Goal: Task Accomplishment & Management: Use online tool/utility

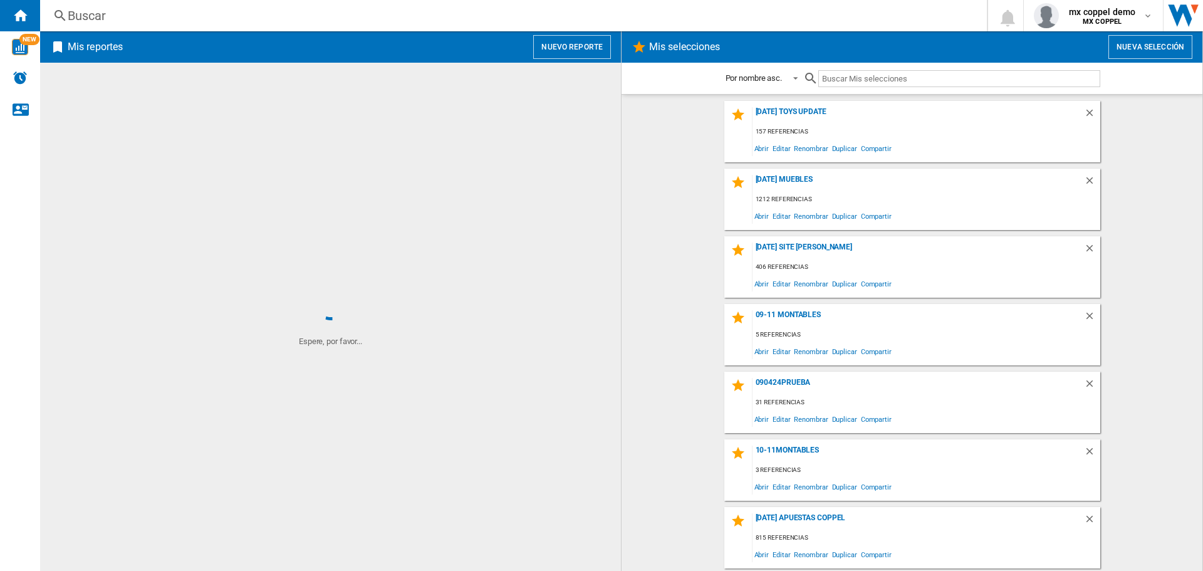
click at [583, 46] on button "Nuevo reporte" at bounding box center [572, 47] width 78 height 24
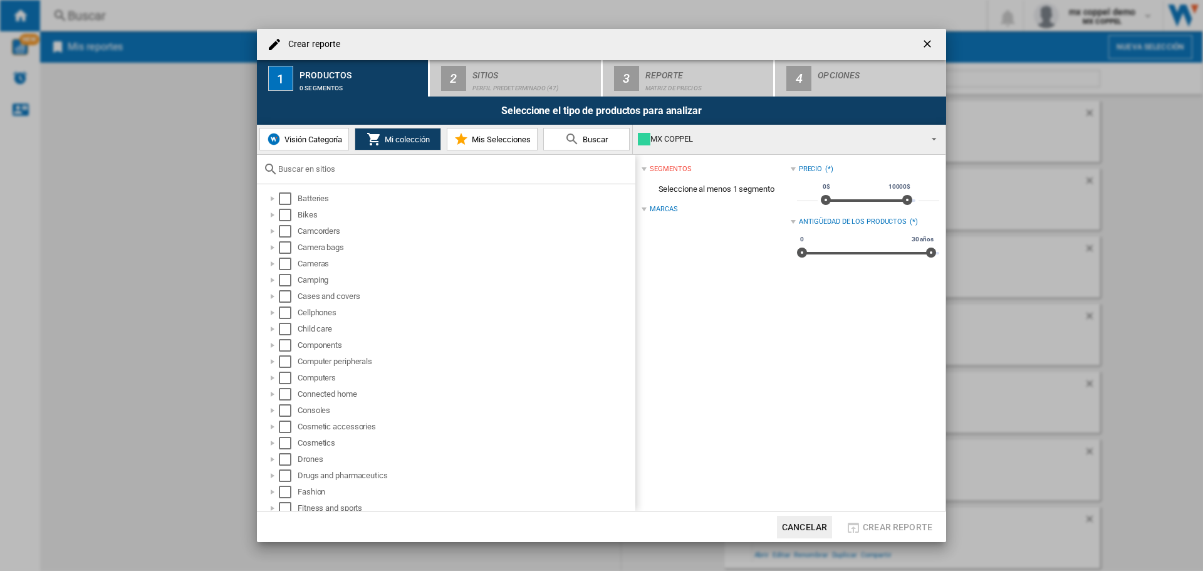
click at [930, 35] on button "button" at bounding box center [928, 44] width 25 height 25
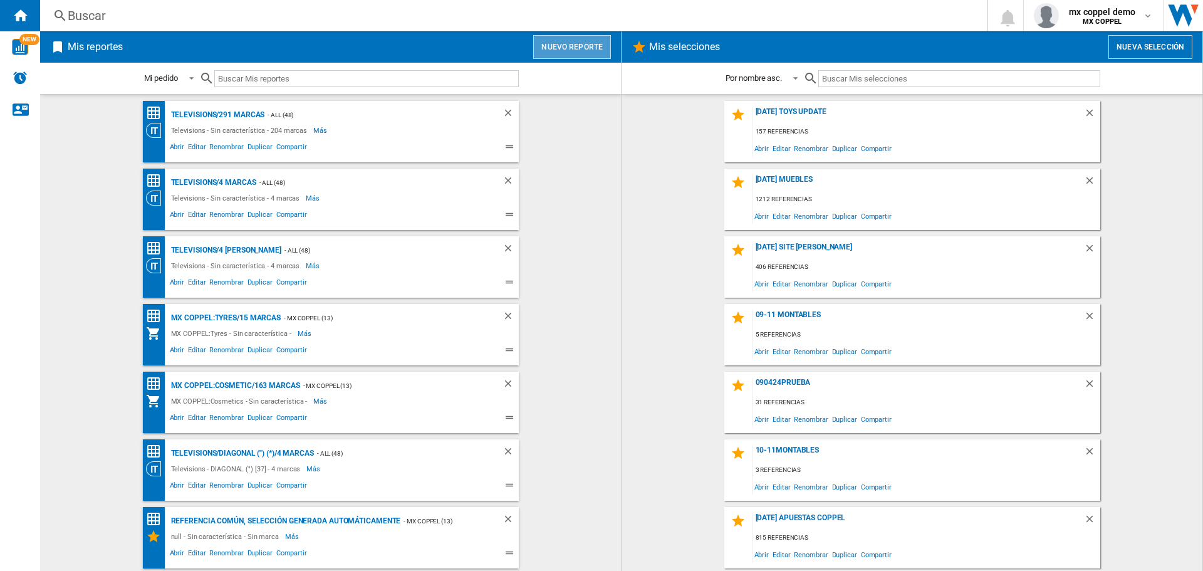
click at [579, 53] on button "Nuevo reporte" at bounding box center [572, 47] width 78 height 24
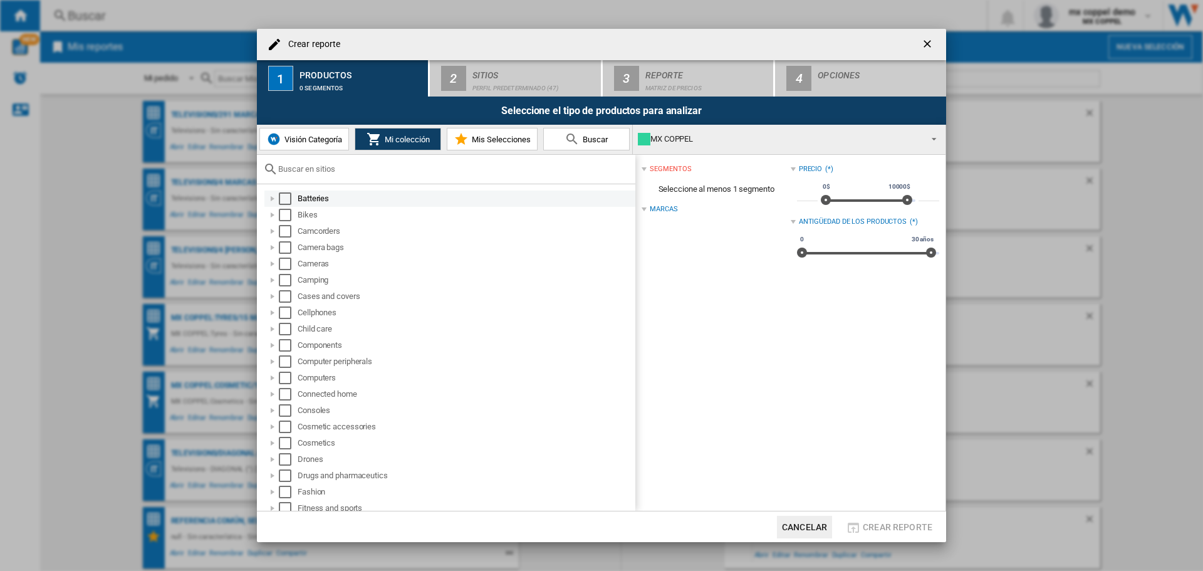
click at [284, 202] on div "Select" at bounding box center [285, 198] width 13 height 13
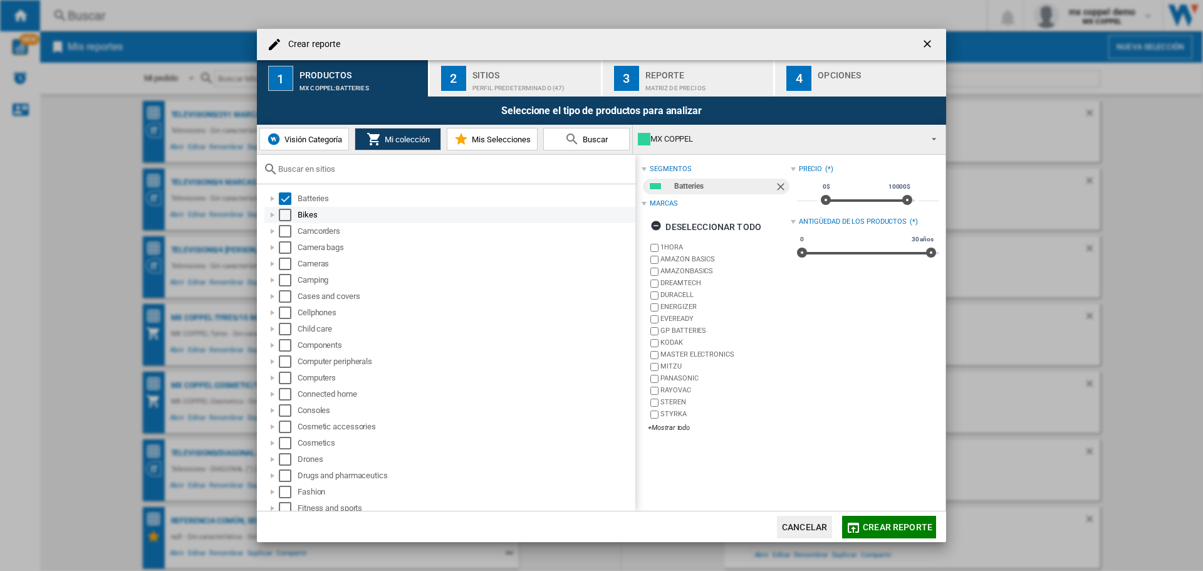
click at [286, 219] on div "Select" at bounding box center [285, 215] width 13 height 13
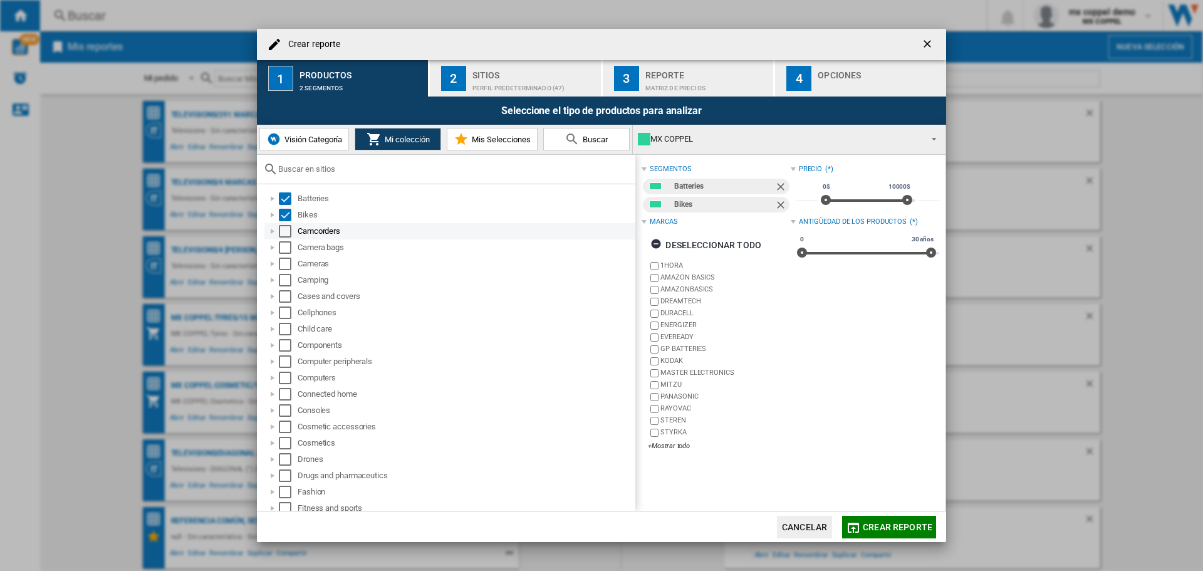
click at [286, 229] on div "Select" at bounding box center [285, 231] width 13 height 13
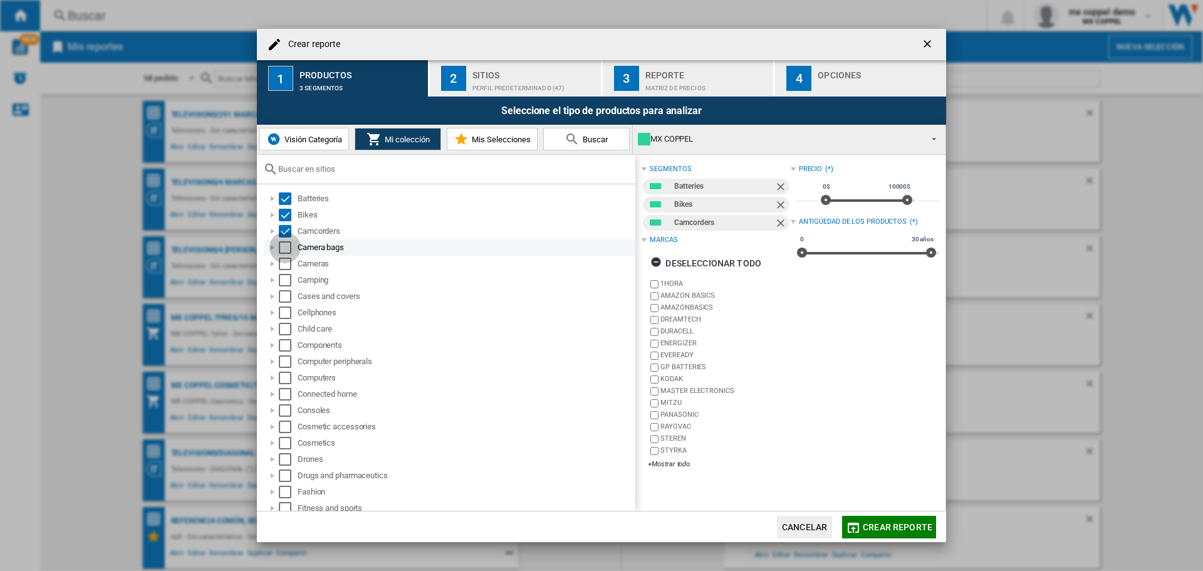
click at [288, 244] on div "Select" at bounding box center [285, 247] width 13 height 13
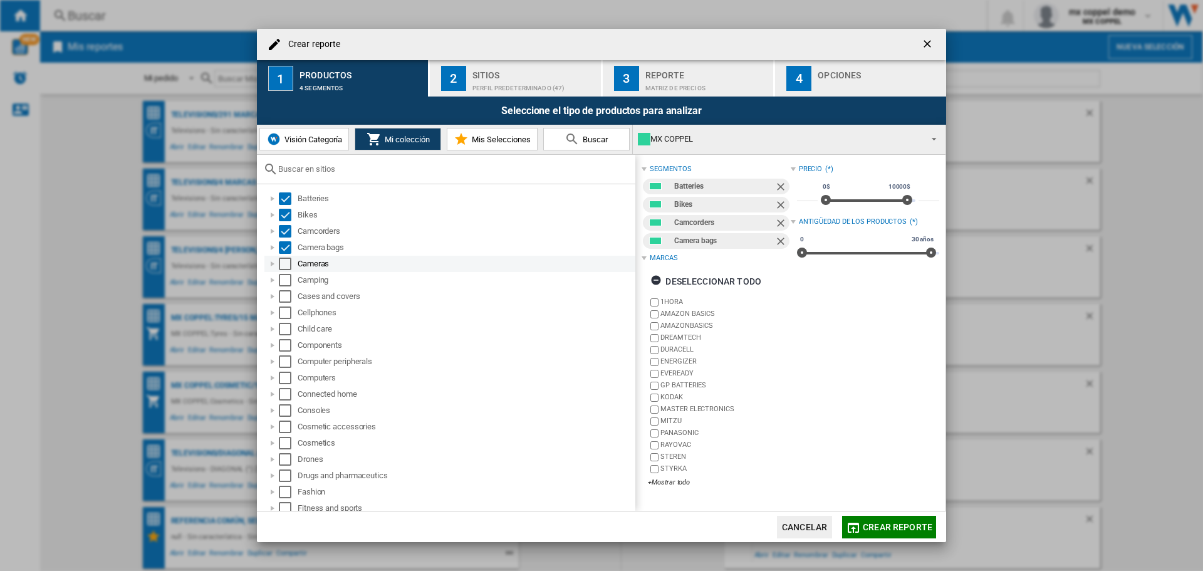
click at [286, 266] on div "Select" at bounding box center [285, 263] width 13 height 13
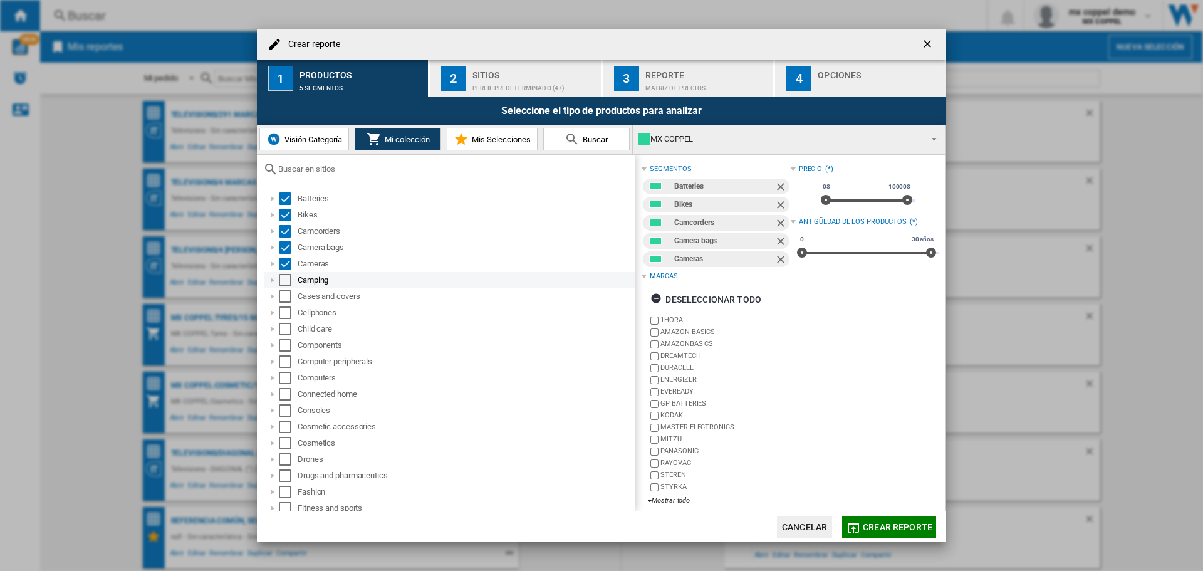
click at [287, 283] on div "Select" at bounding box center [285, 280] width 13 height 13
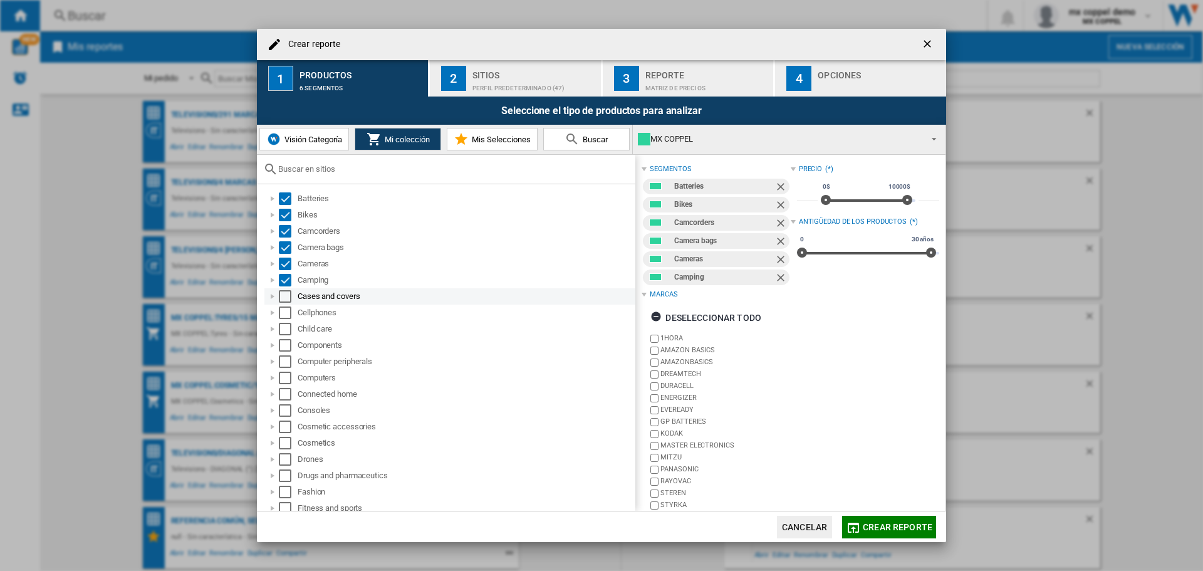
click at [286, 295] on div "Select" at bounding box center [285, 296] width 13 height 13
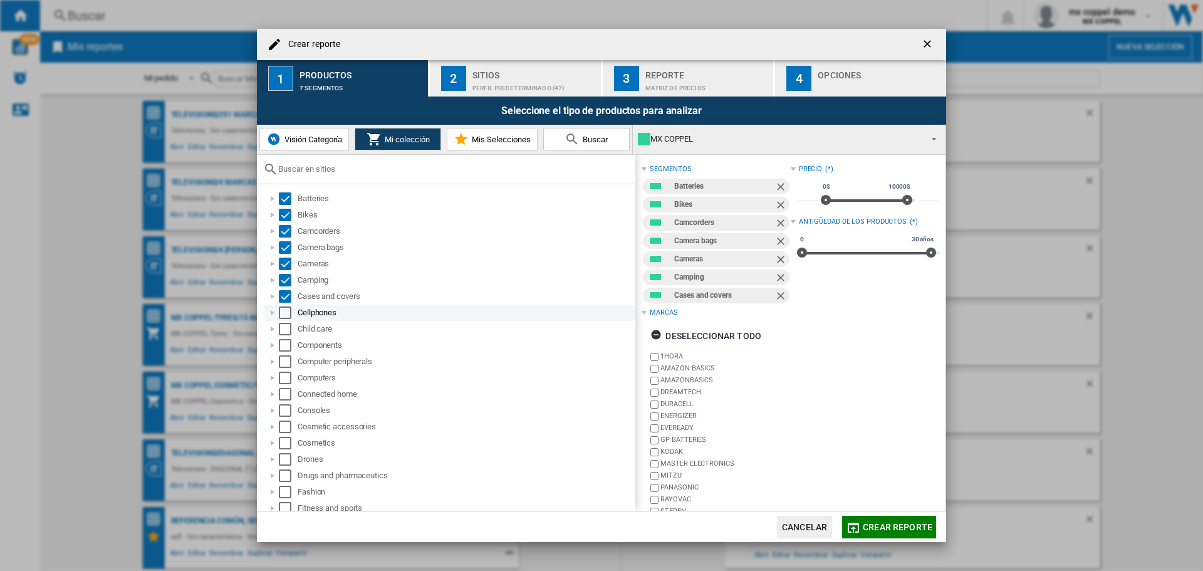
click at [283, 313] on div "Select" at bounding box center [285, 312] width 13 height 13
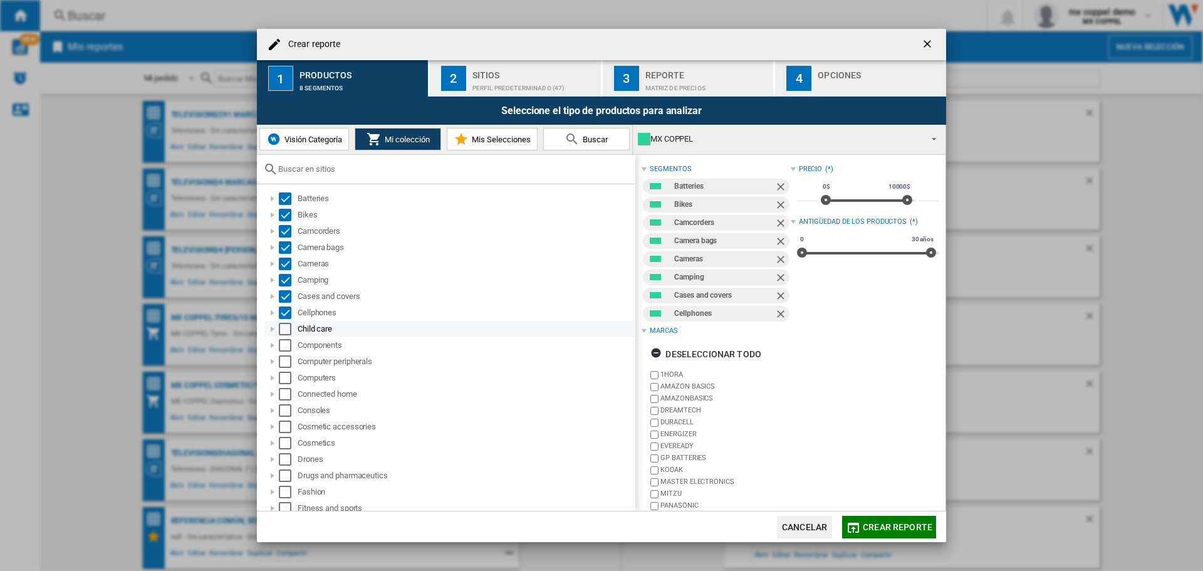
click at [282, 324] on div "Select" at bounding box center [285, 329] width 13 height 13
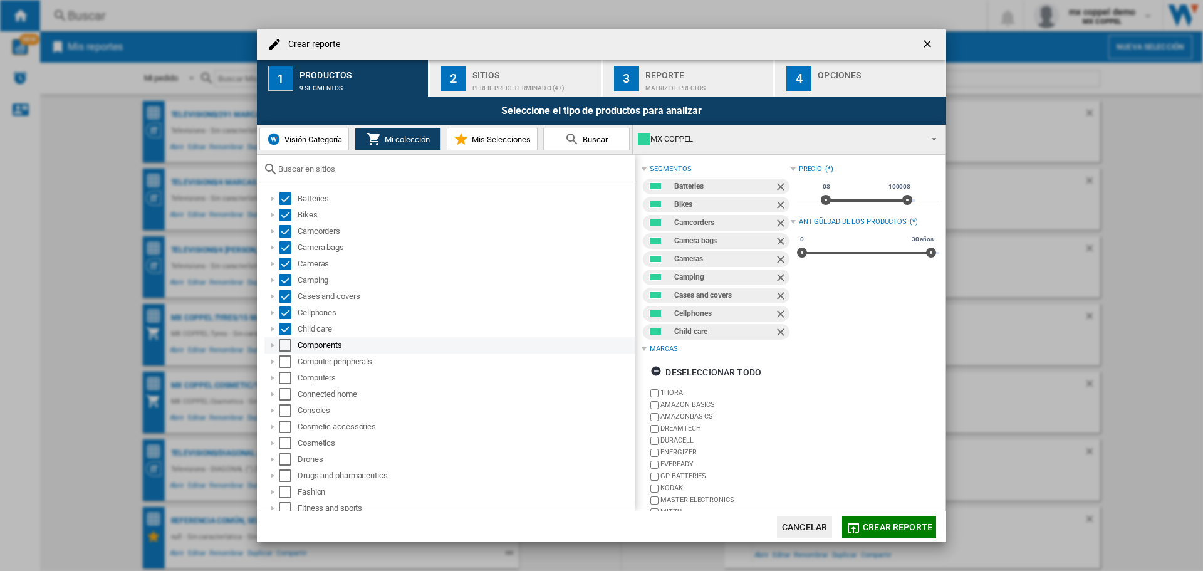
click at [282, 348] on div "Select" at bounding box center [285, 345] width 13 height 13
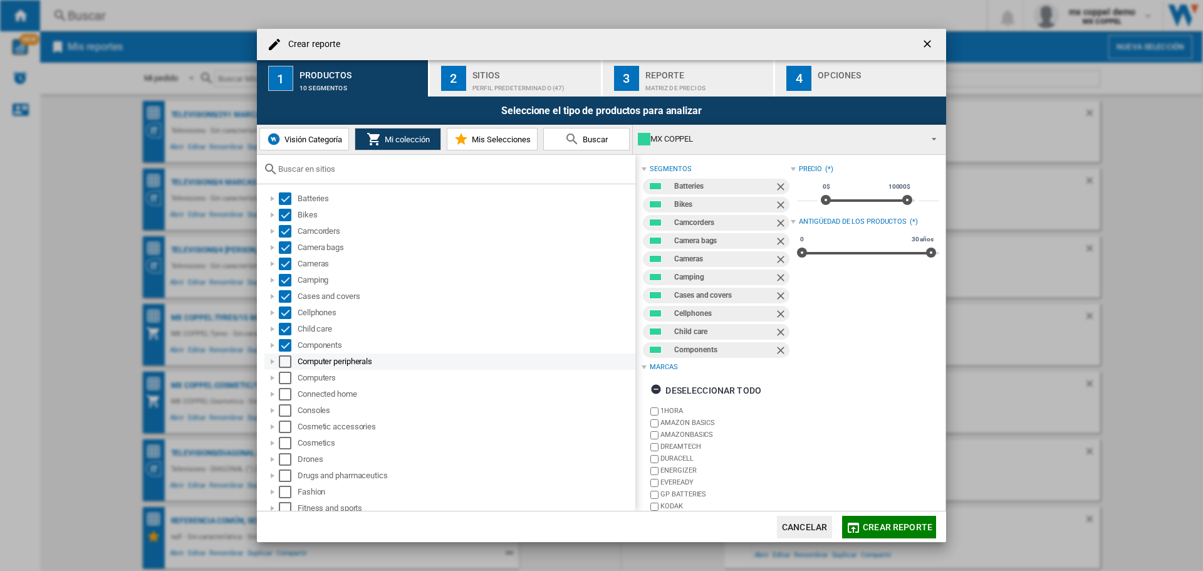
click at [282, 361] on div "Select" at bounding box center [285, 361] width 13 height 13
click at [284, 376] on div "Select" at bounding box center [285, 377] width 13 height 13
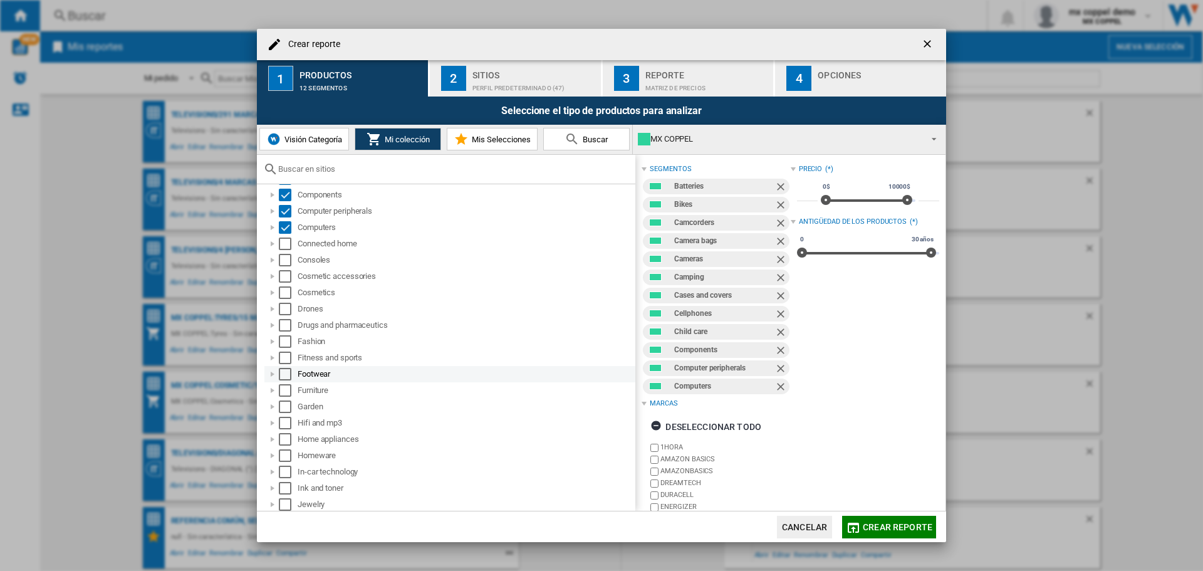
scroll to position [188, 0]
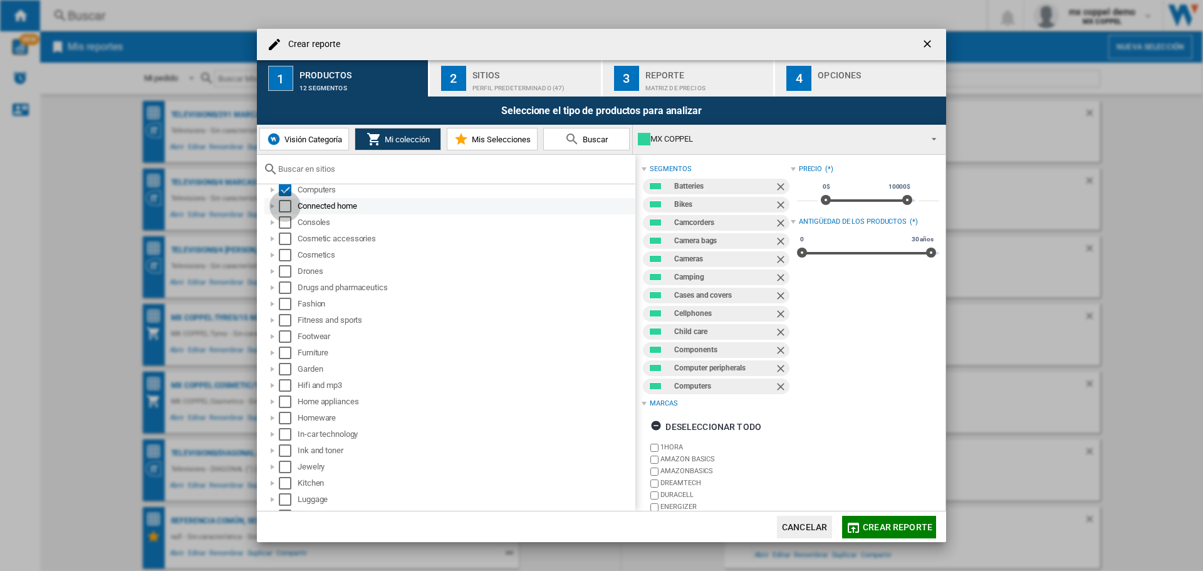
click at [283, 203] on div "Select" at bounding box center [285, 206] width 13 height 13
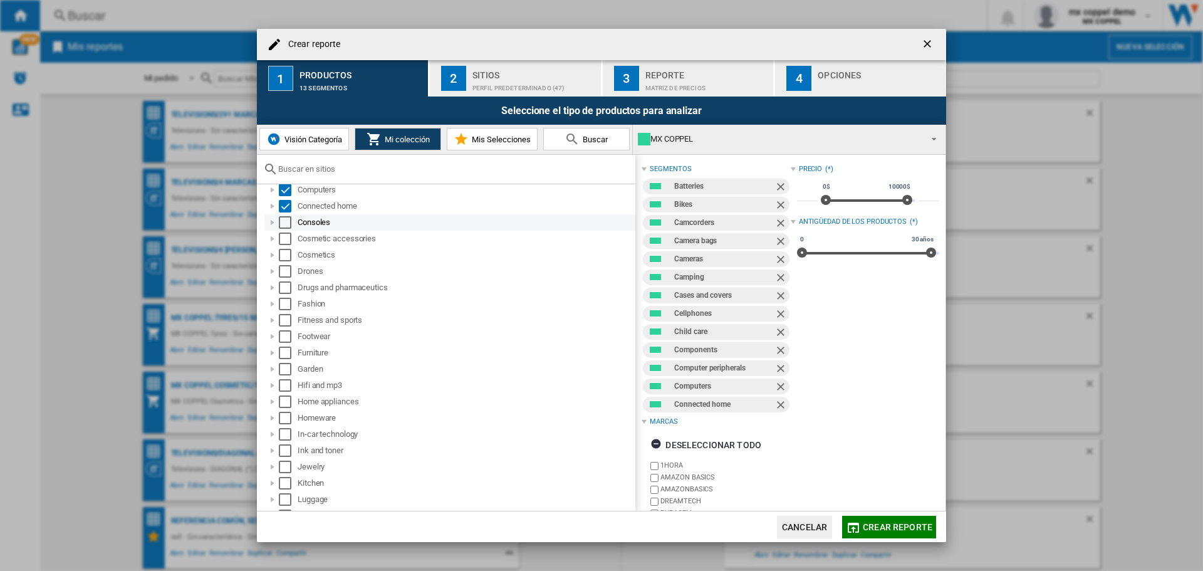
click at [282, 228] on div "Select" at bounding box center [285, 222] width 13 height 13
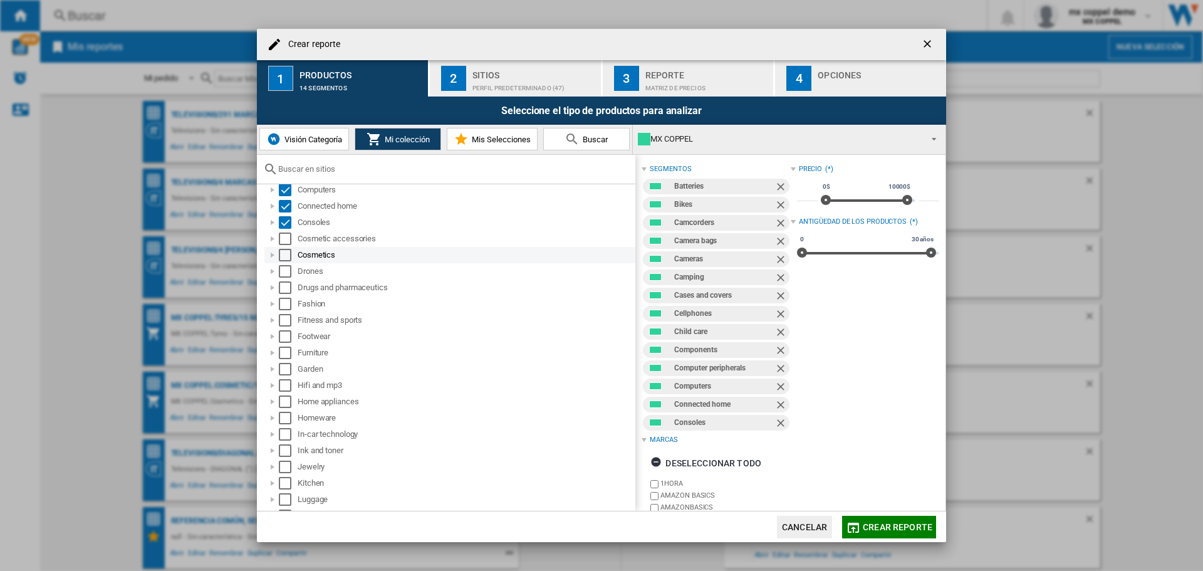
click at [281, 247] on div "Cosmetics" at bounding box center [449, 255] width 371 height 16
click at [283, 237] on div "Select" at bounding box center [285, 238] width 13 height 13
click at [284, 253] on div "Select" at bounding box center [285, 255] width 13 height 13
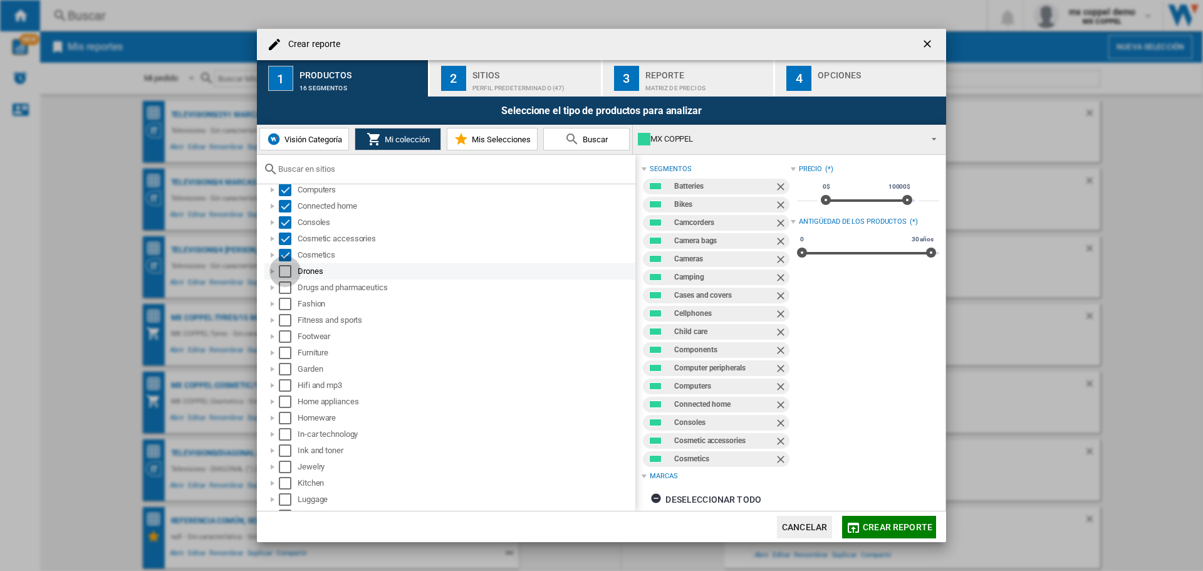
click at [289, 271] on div "Select" at bounding box center [285, 271] width 13 height 13
click at [280, 289] on div "Select" at bounding box center [285, 287] width 13 height 13
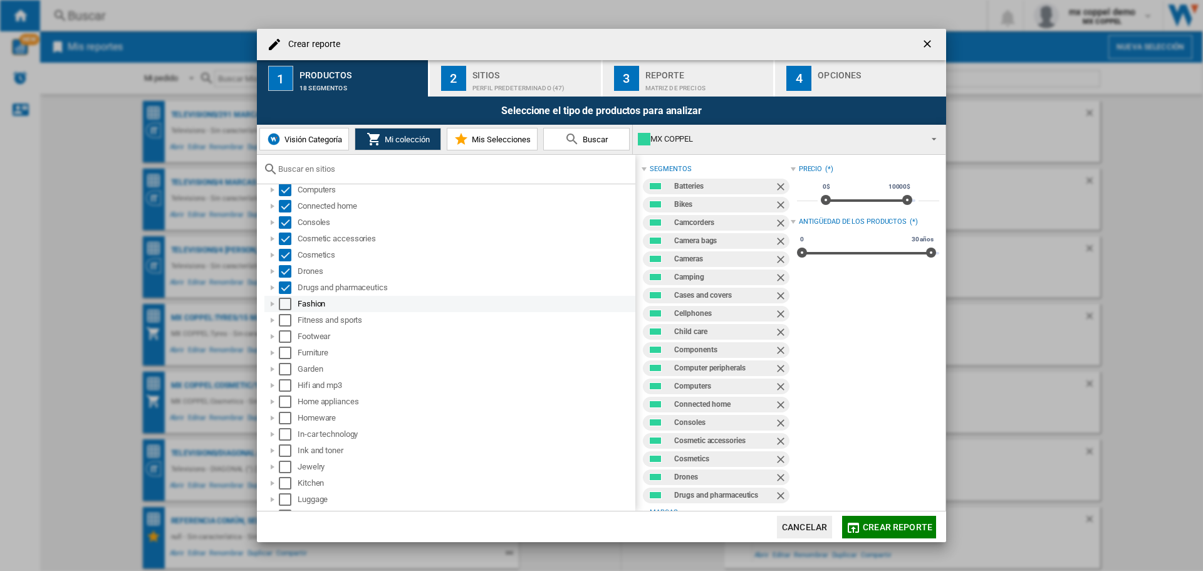
click at [281, 301] on div "Select" at bounding box center [285, 304] width 13 height 13
click at [286, 320] on div "Select" at bounding box center [285, 320] width 13 height 13
click at [285, 335] on div "Select" at bounding box center [285, 336] width 13 height 13
click at [284, 355] on div "Select" at bounding box center [285, 352] width 13 height 13
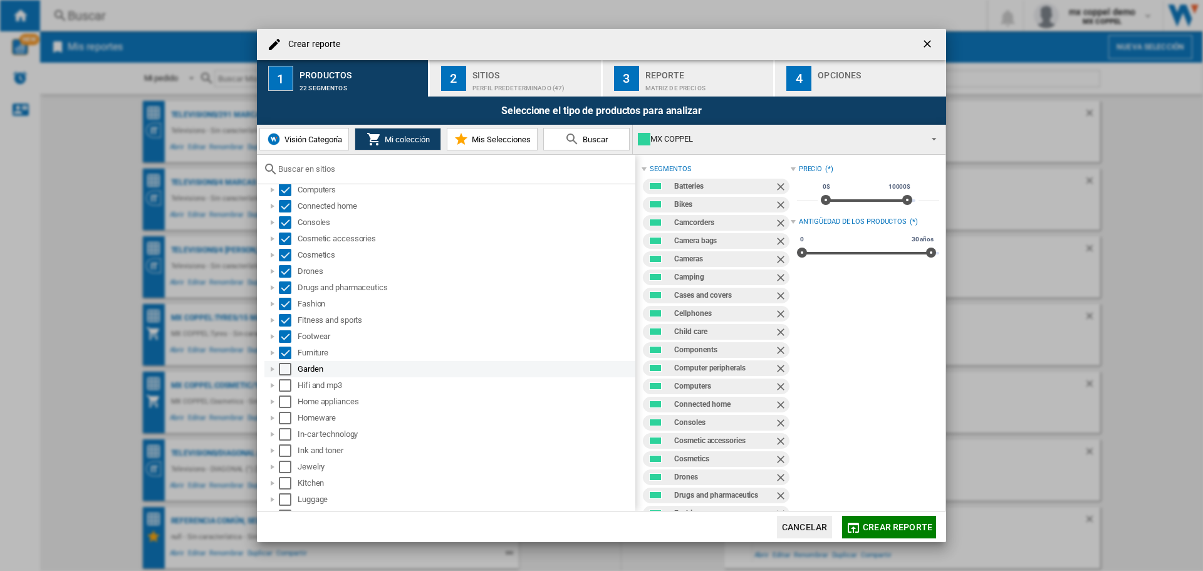
click at [284, 370] on div "Select" at bounding box center [285, 369] width 13 height 13
click at [282, 390] on div "Select" at bounding box center [285, 385] width 13 height 13
click at [283, 405] on div "Select" at bounding box center [285, 401] width 13 height 13
click at [284, 417] on div "Select" at bounding box center [285, 418] width 13 height 13
click at [286, 437] on div "Select" at bounding box center [285, 434] width 13 height 13
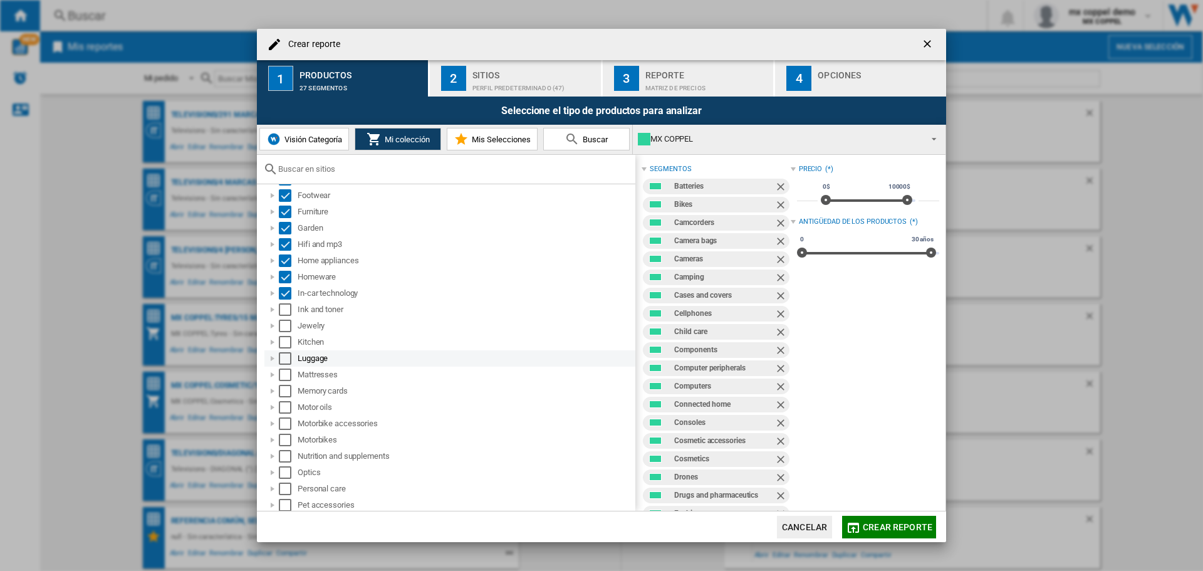
scroll to position [376, 0]
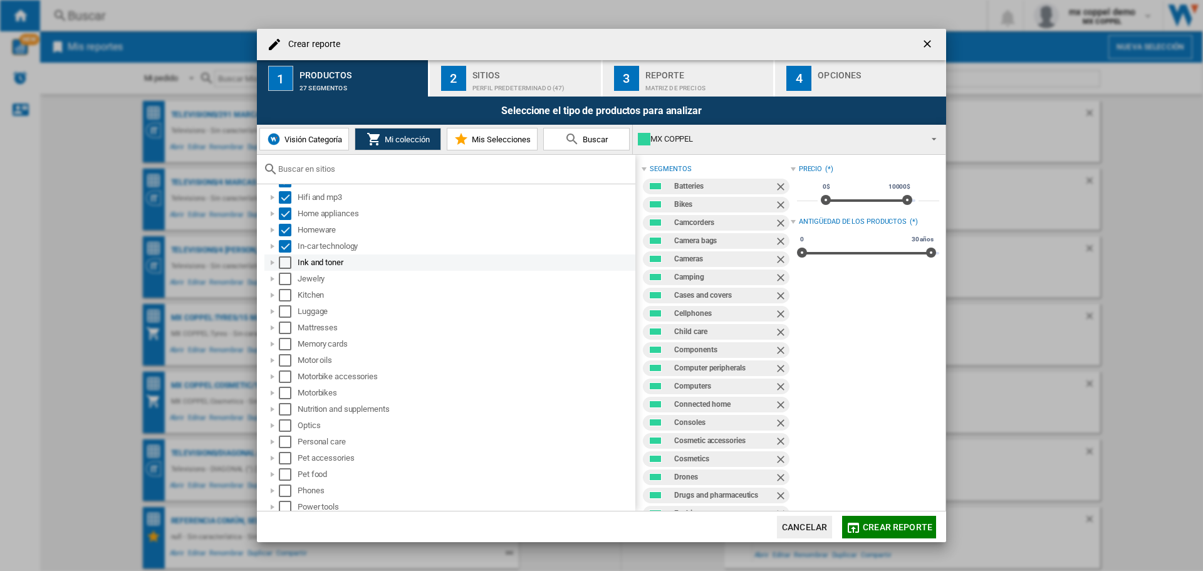
click at [281, 264] on div "Select" at bounding box center [285, 262] width 13 height 13
click at [284, 280] on div "Select" at bounding box center [285, 278] width 13 height 13
click at [283, 300] on div "Select" at bounding box center [285, 295] width 13 height 13
click at [283, 307] on div "Select" at bounding box center [285, 311] width 13 height 13
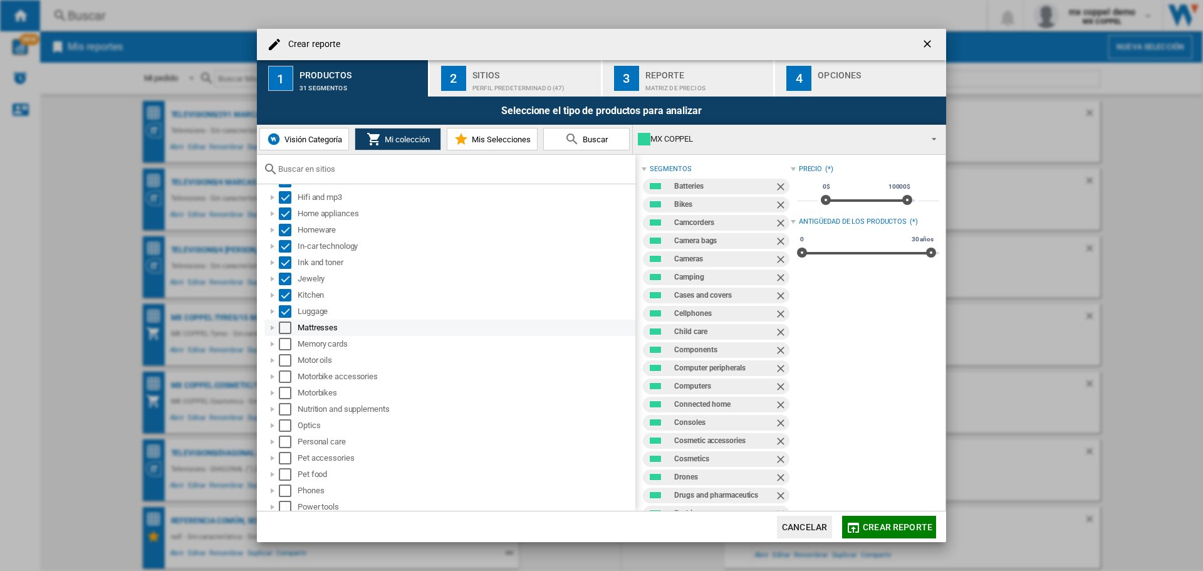
click at [288, 325] on div "Select" at bounding box center [285, 327] width 13 height 13
click at [286, 344] on div "Select" at bounding box center [285, 344] width 13 height 13
click at [285, 362] on div "Select" at bounding box center [285, 360] width 13 height 13
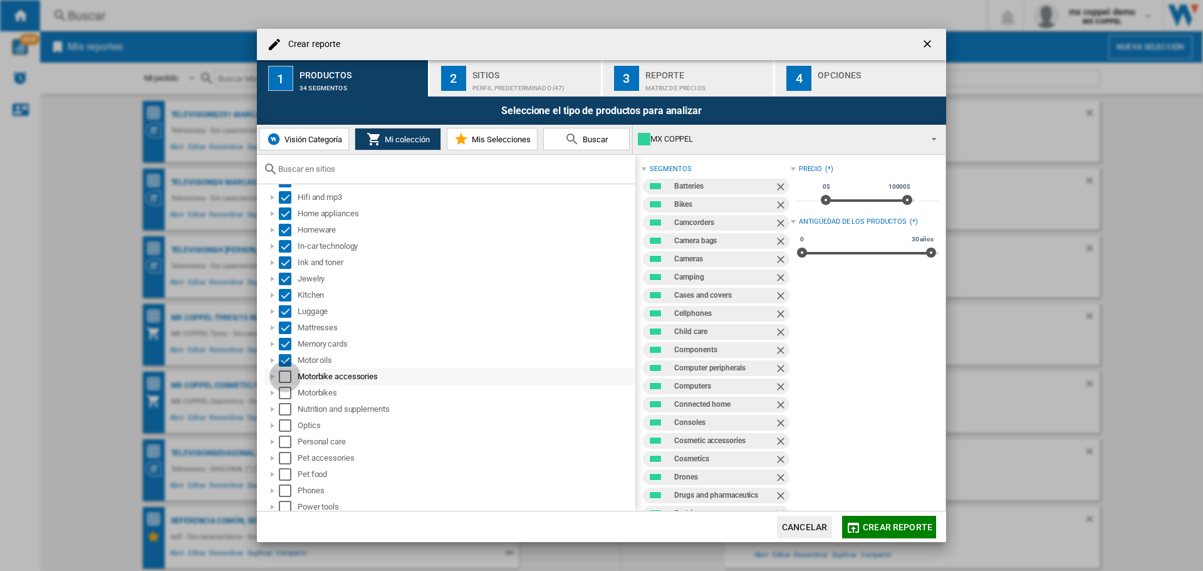
click at [285, 376] on div "Select" at bounding box center [285, 376] width 13 height 13
click at [284, 393] on div "Select" at bounding box center [285, 392] width 13 height 13
click at [285, 412] on div "Select" at bounding box center [285, 409] width 13 height 13
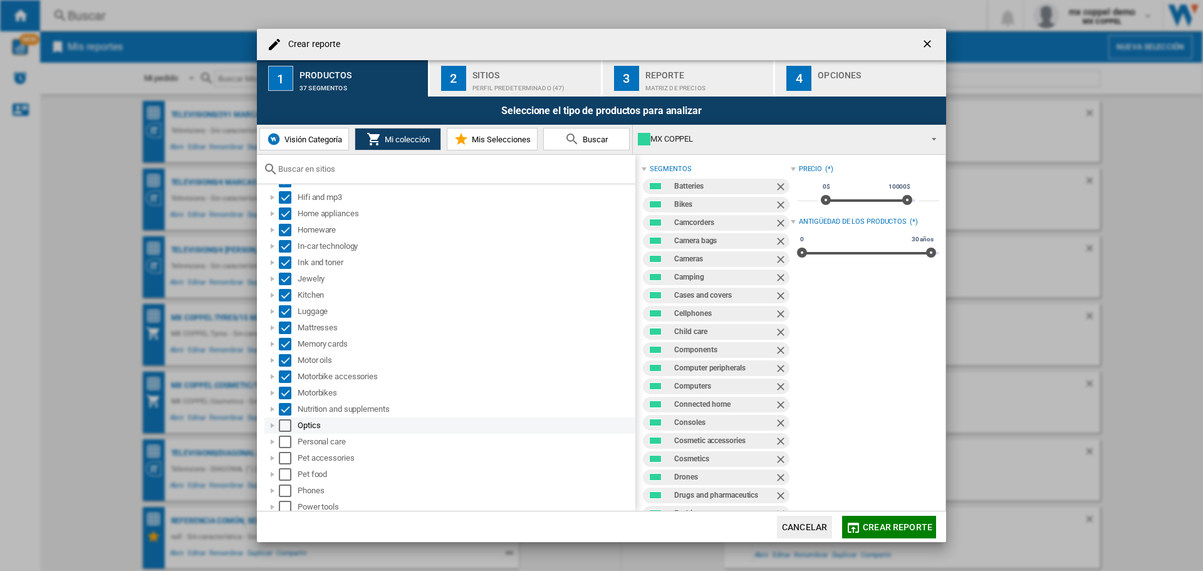
click at [285, 421] on div "Select" at bounding box center [285, 425] width 13 height 13
click at [286, 442] on div "Select" at bounding box center [285, 441] width 13 height 13
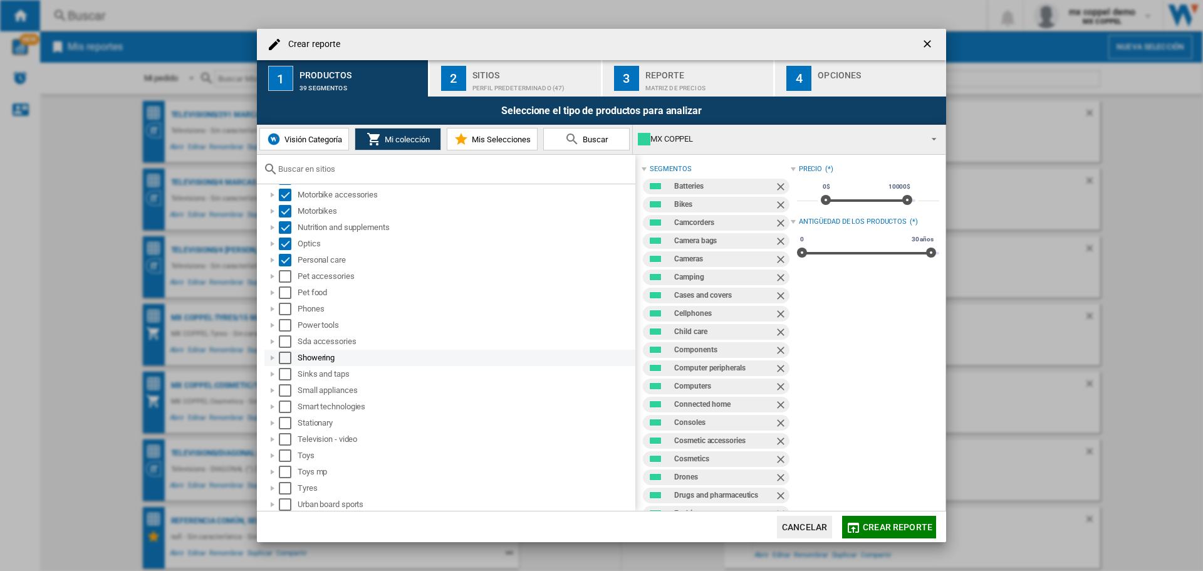
scroll to position [564, 0]
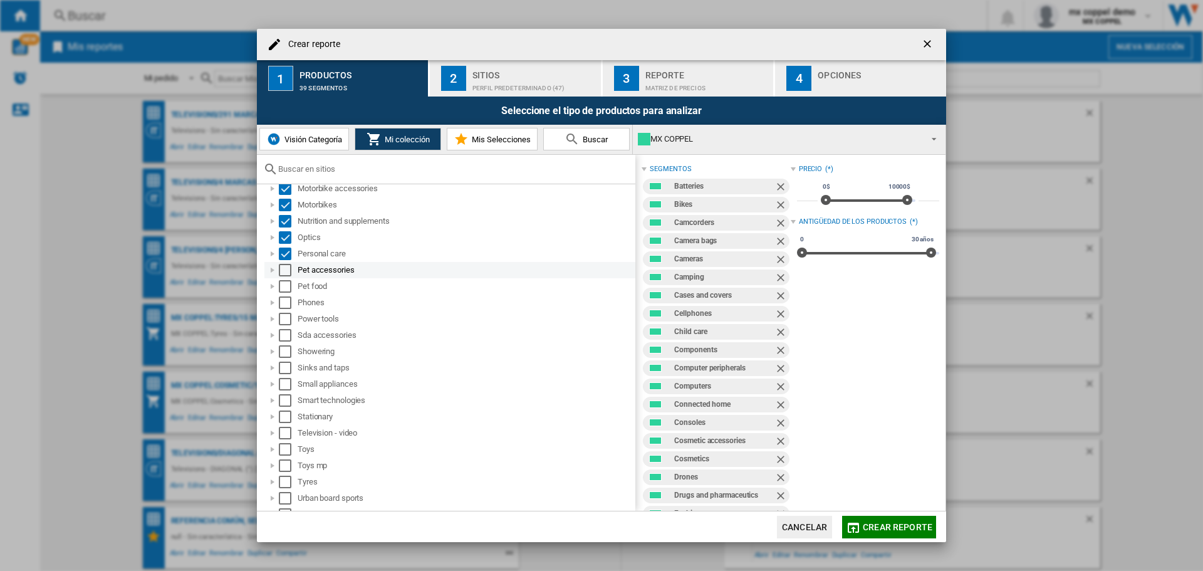
click at [278, 269] on div at bounding box center [272, 270] width 13 height 13
click at [284, 270] on div "Select" at bounding box center [285, 270] width 13 height 13
click at [272, 269] on div at bounding box center [272, 270] width 13 height 13
click at [284, 284] on div "Select" at bounding box center [285, 286] width 13 height 13
click at [284, 298] on div "Select" at bounding box center [285, 302] width 13 height 13
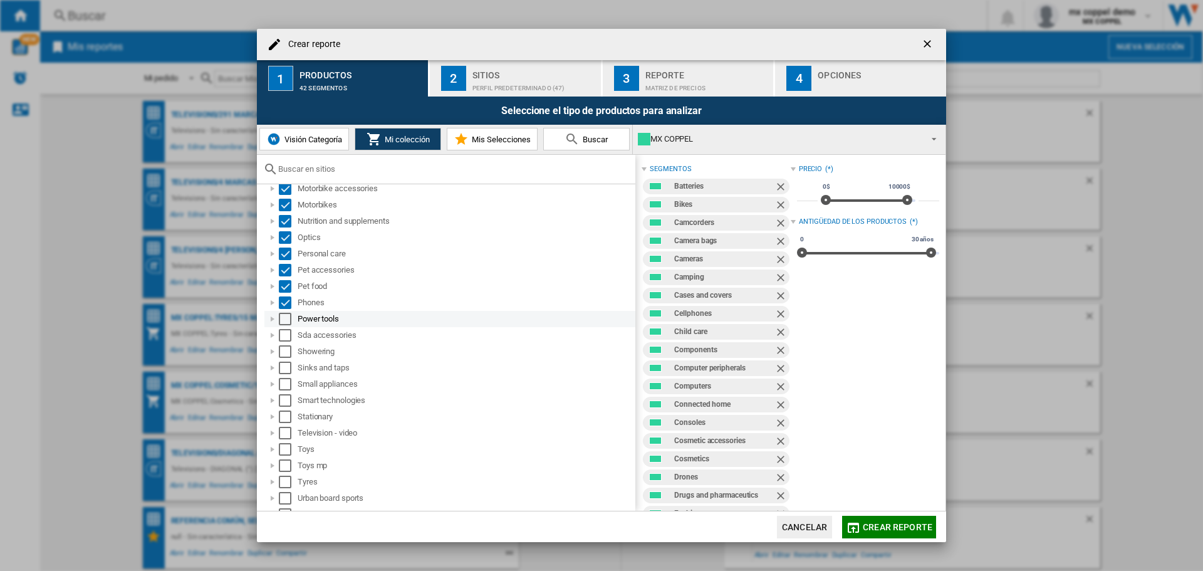
click at [284, 318] on div "Select" at bounding box center [285, 319] width 13 height 13
click at [281, 331] on div "Select" at bounding box center [285, 335] width 13 height 13
click at [286, 355] on div "Select" at bounding box center [285, 351] width 13 height 13
click at [282, 373] on div "Select" at bounding box center [285, 367] width 13 height 13
click at [281, 382] on div "Select" at bounding box center [285, 384] width 13 height 13
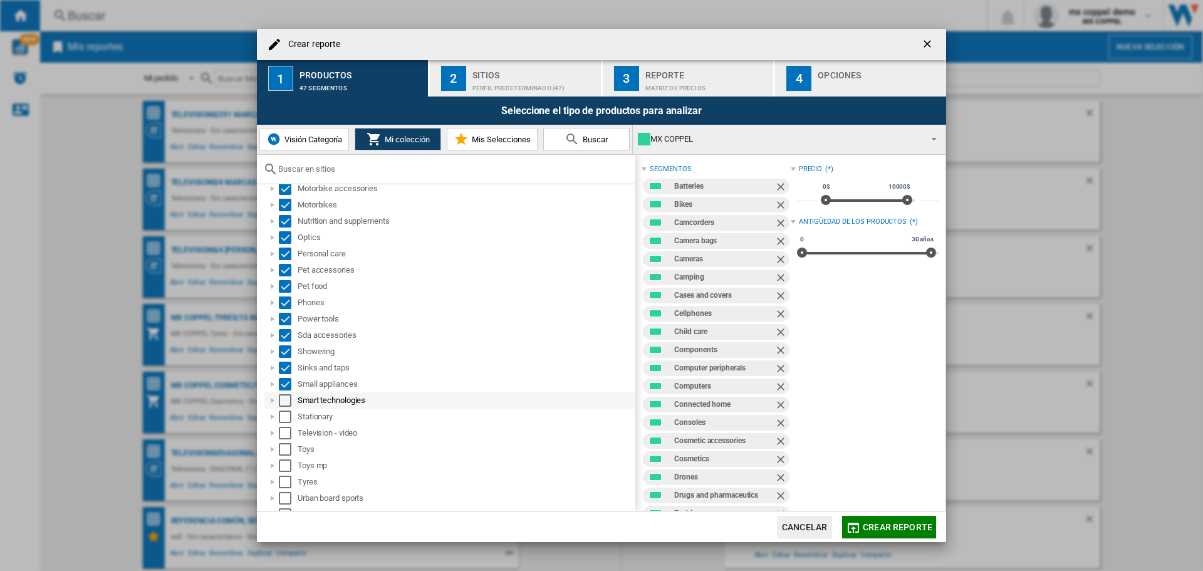
click at [285, 403] on div "Select" at bounding box center [285, 400] width 13 height 13
click at [281, 412] on div "Select" at bounding box center [285, 416] width 13 height 13
click at [283, 430] on div "Select" at bounding box center [285, 433] width 13 height 13
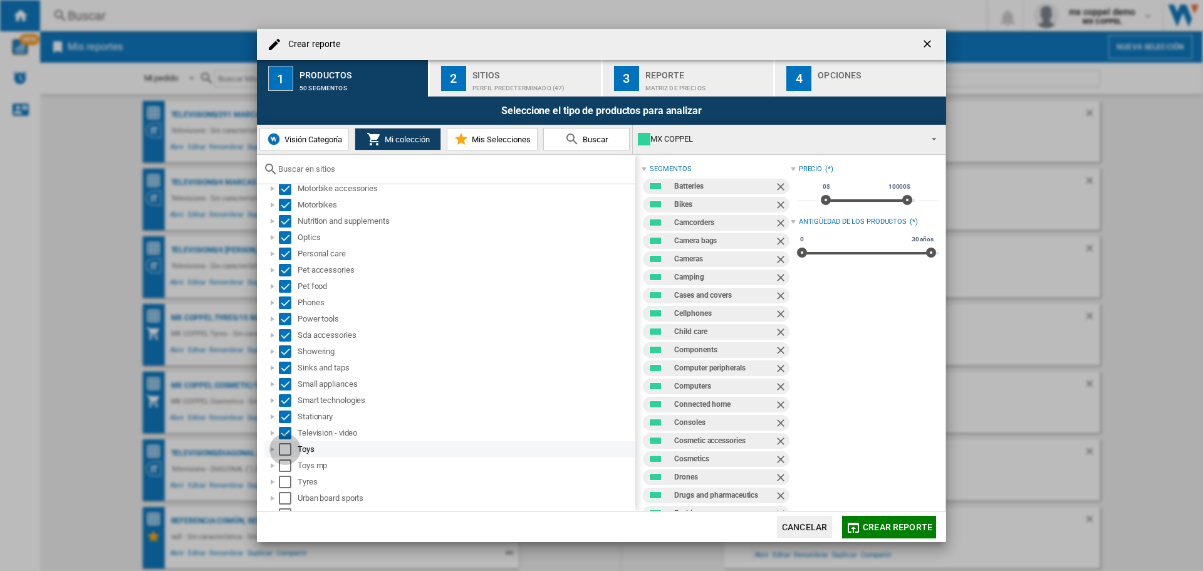
click at [284, 447] on div "Select" at bounding box center [285, 449] width 13 height 13
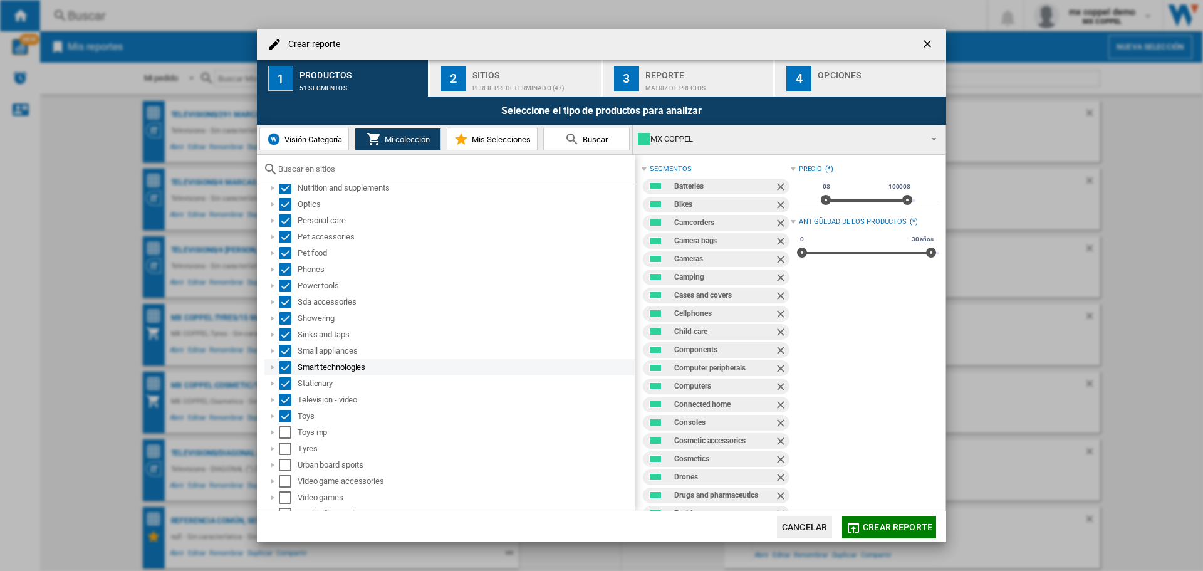
scroll to position [608, 0]
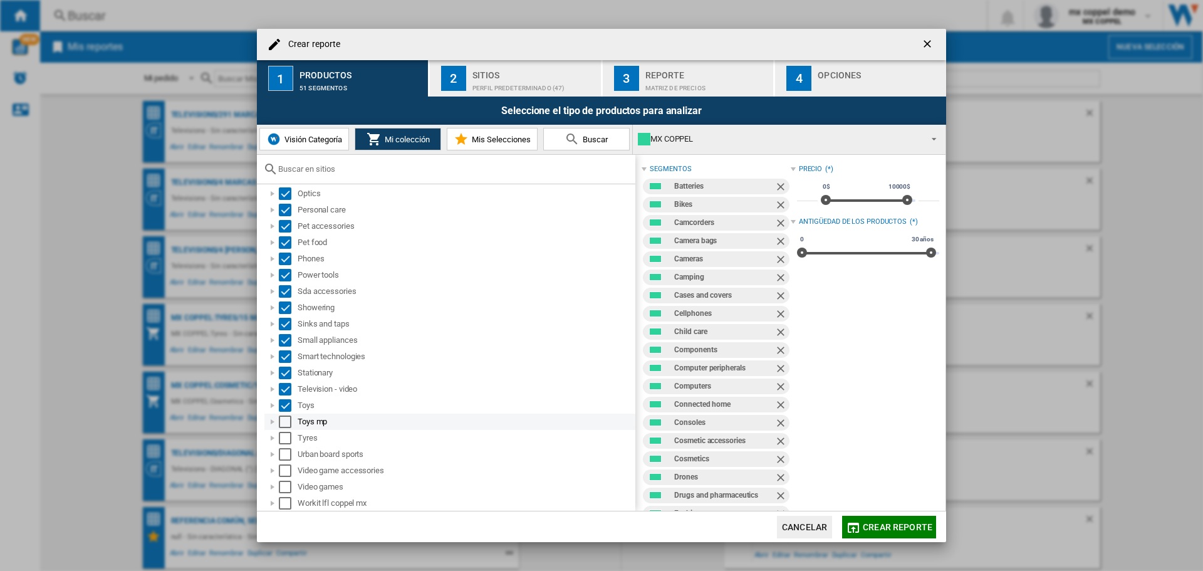
click at [283, 423] on div "Select" at bounding box center [285, 421] width 13 height 13
click at [280, 440] on div "Select" at bounding box center [285, 438] width 13 height 13
click at [281, 454] on div "Select" at bounding box center [285, 454] width 13 height 13
click at [281, 464] on div "Select" at bounding box center [285, 470] width 13 height 13
click at [286, 484] on div "Select" at bounding box center [285, 486] width 13 height 13
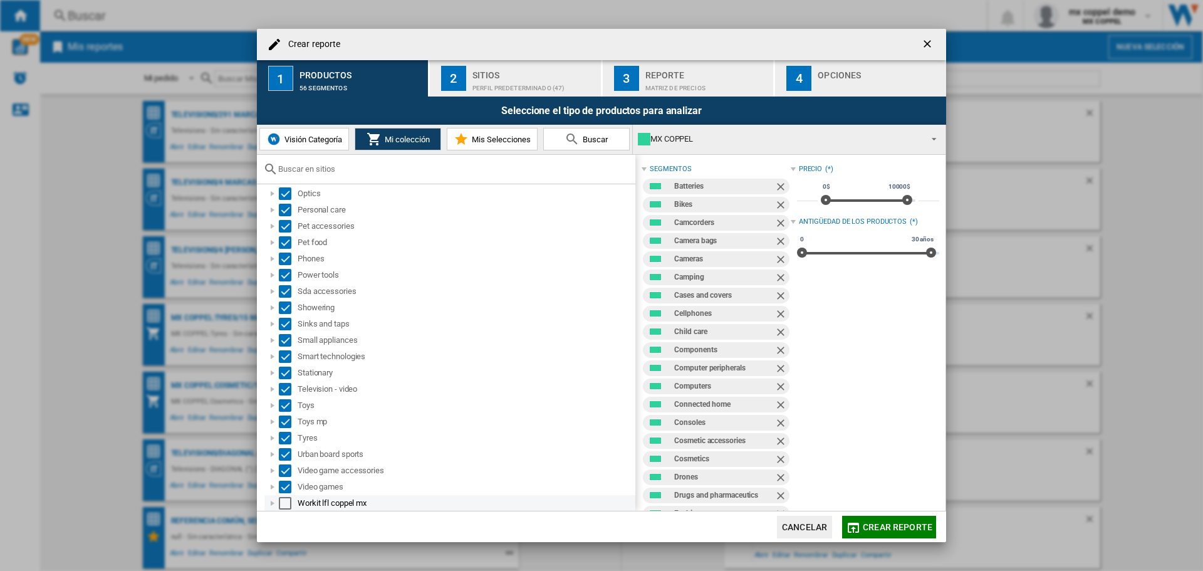
click at [284, 503] on div "Select" at bounding box center [285, 503] width 13 height 13
click at [680, 82] on div "Matriz de precios" at bounding box center [706, 84] width 123 height 13
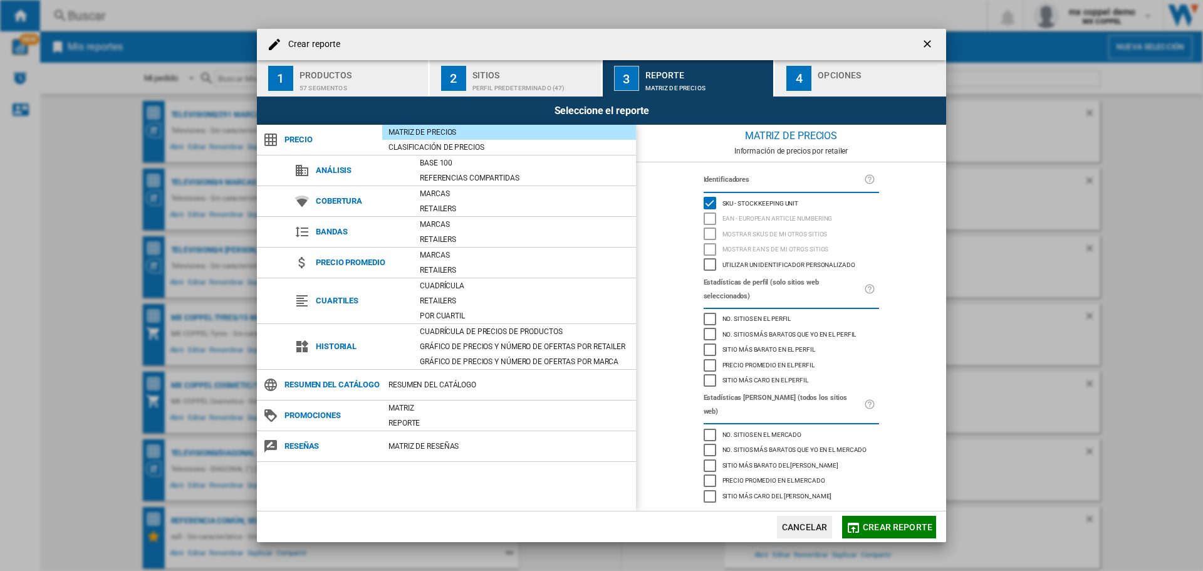
click at [571, 70] on div "Sitios" at bounding box center [533, 71] width 123 height 13
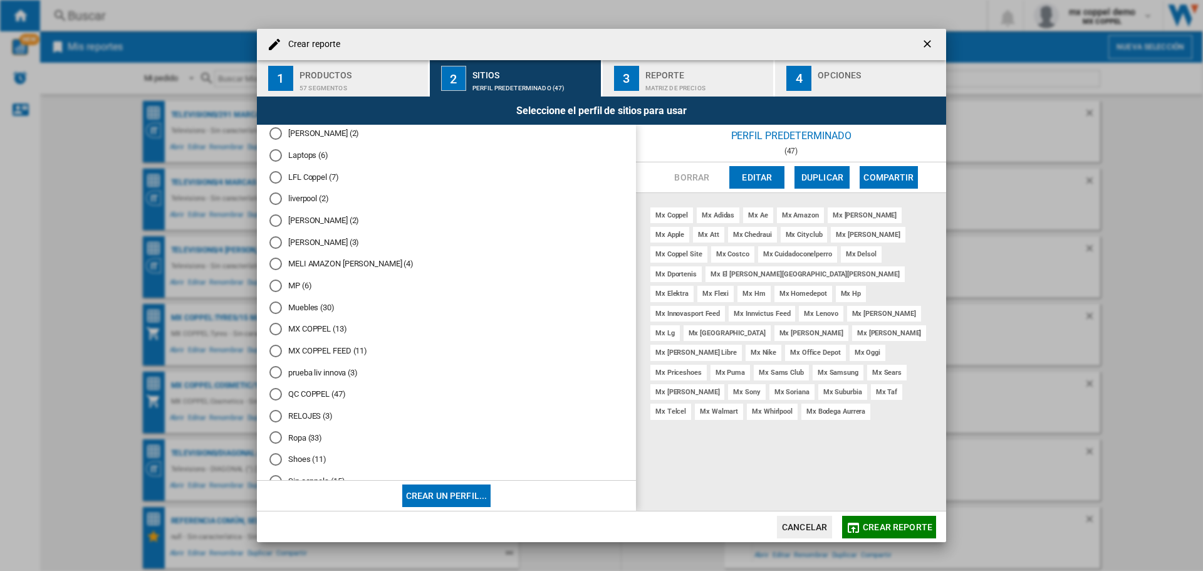
scroll to position [742, 0]
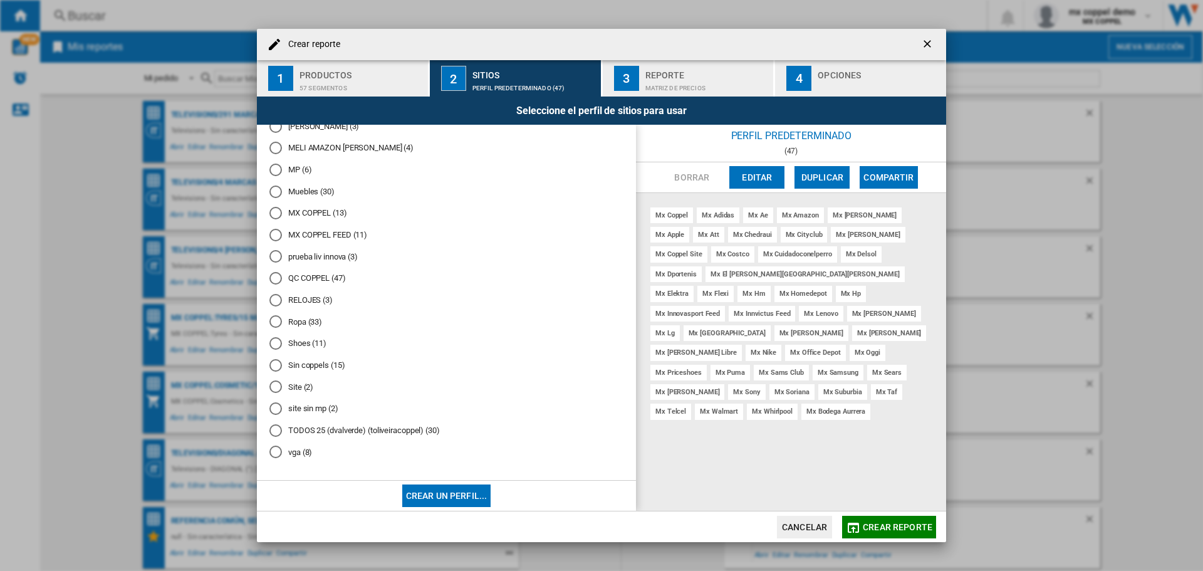
click at [294, 386] on md-radio-button "Site (2)" at bounding box center [446, 387] width 354 height 12
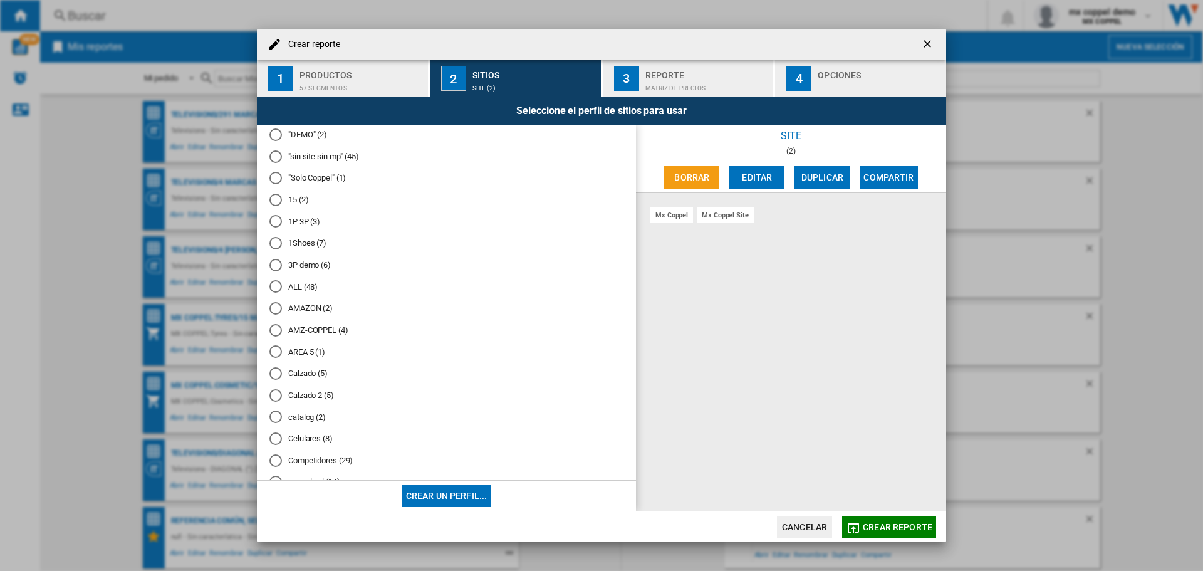
scroll to position [0, 0]
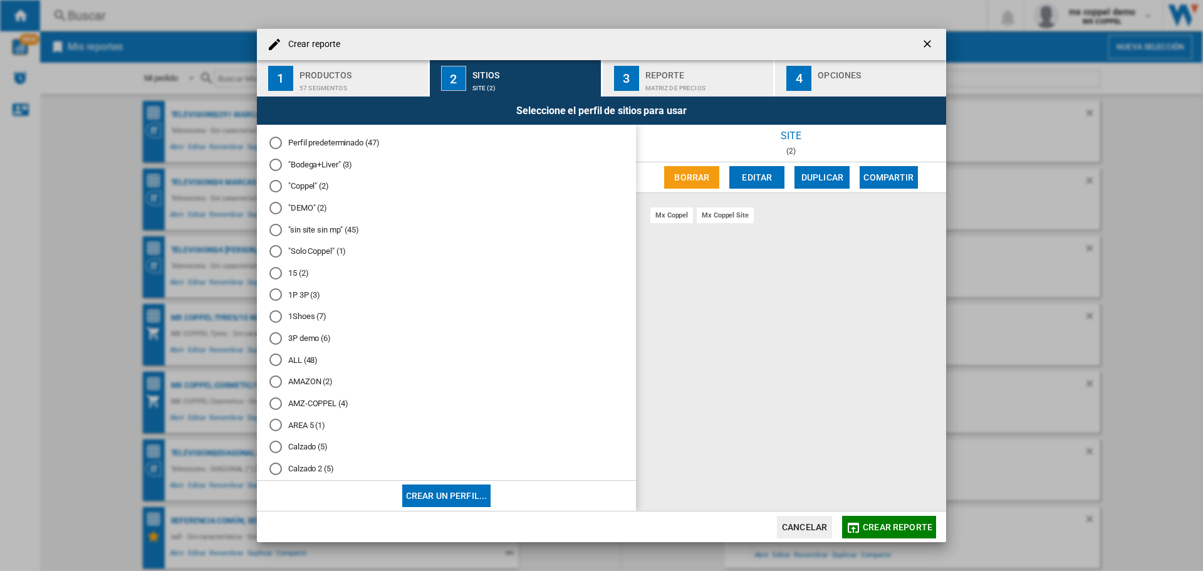
click at [326, 250] on md-radio-button ""Solo Coppel" (1)" at bounding box center [446, 252] width 354 height 12
click at [741, 90] on div "Matriz de precios" at bounding box center [706, 84] width 123 height 13
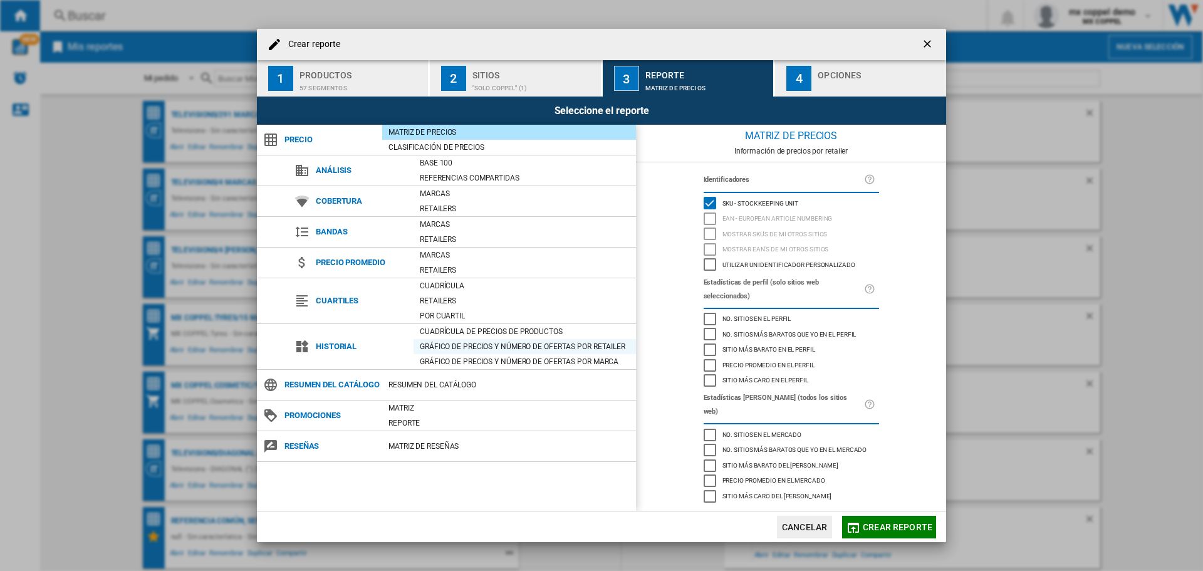
click at [489, 340] on div "Gráfico de precios y número de ofertas por retailer" at bounding box center [524, 346] width 222 height 13
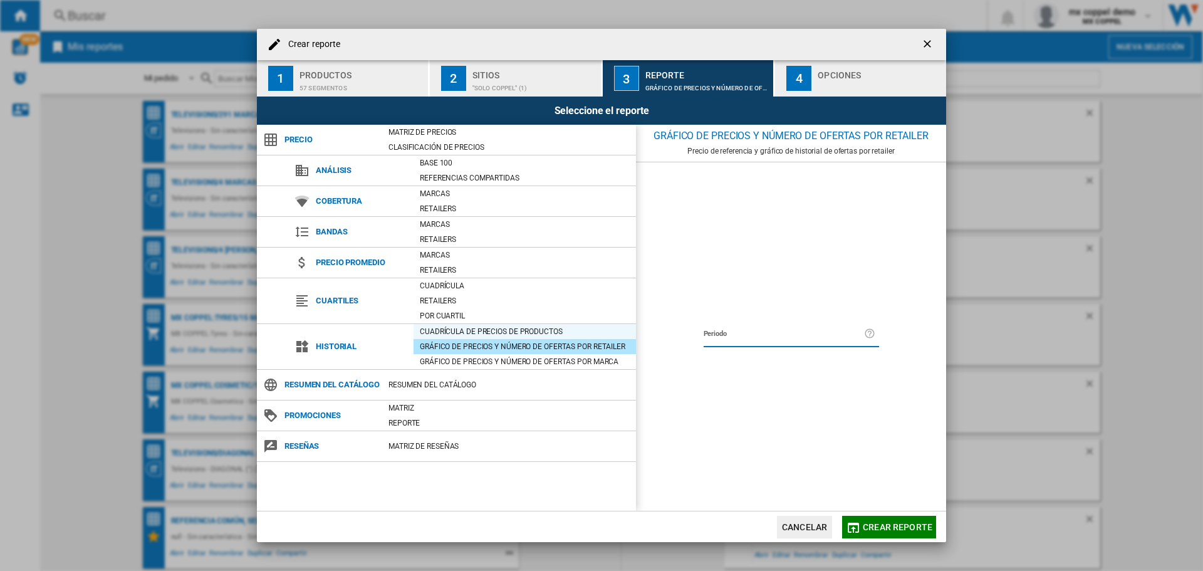
click at [587, 333] on div "Cuadrícula de precios de productos" at bounding box center [524, 331] width 222 height 13
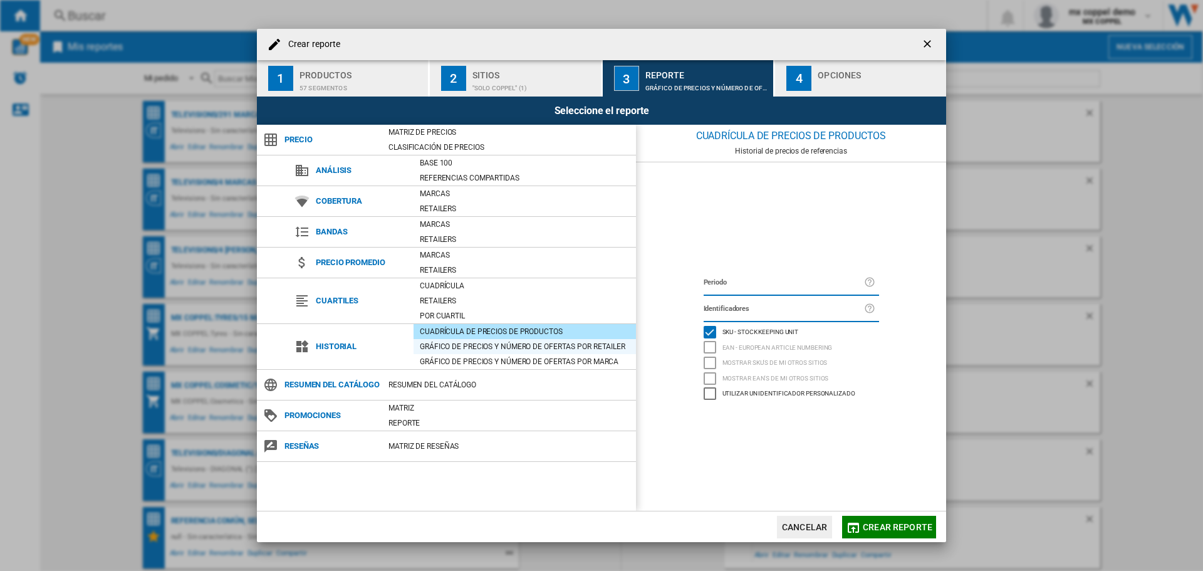
click at [580, 346] on div "Gráfico de precios y número de ofertas por retailer" at bounding box center [524, 346] width 222 height 13
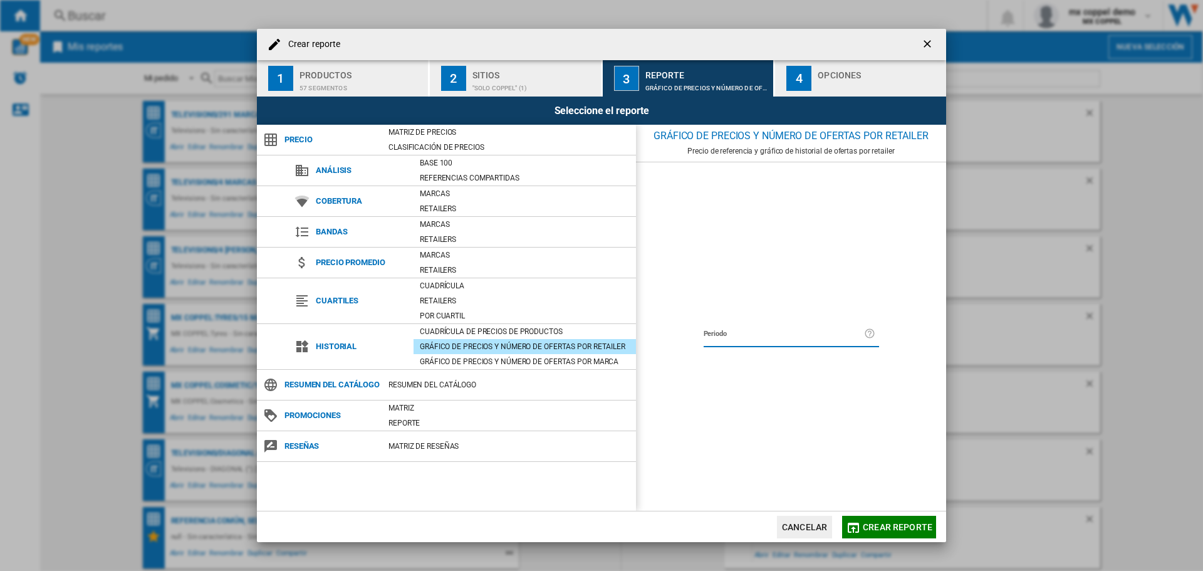
click at [905, 521] on button "Crear reporte" at bounding box center [889, 527] width 94 height 23
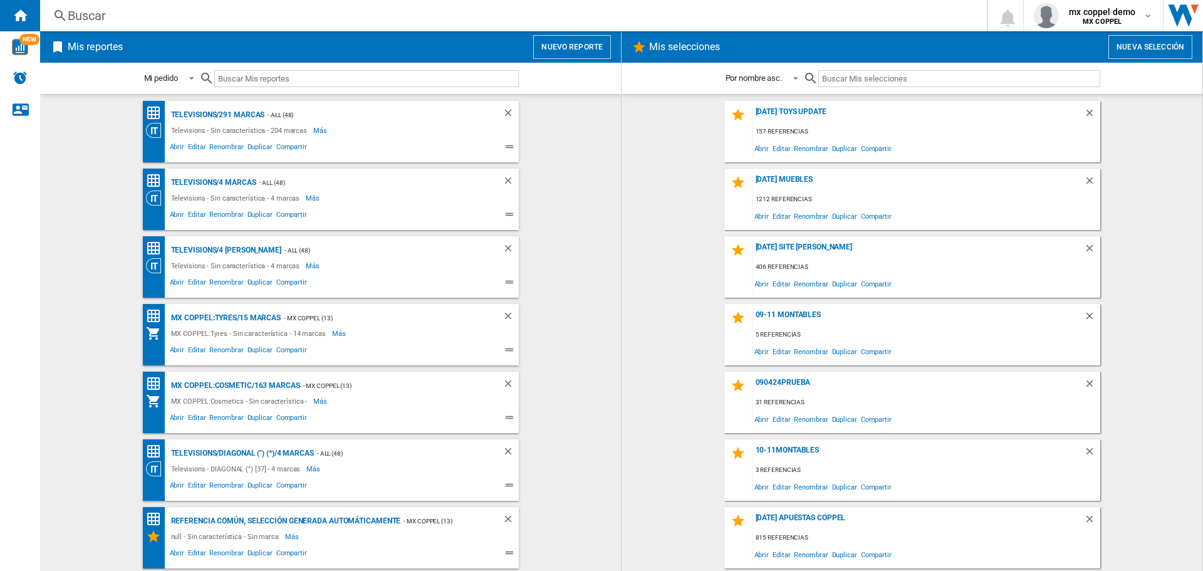
click at [536, 42] on button "Nuevo reporte" at bounding box center [572, 47] width 78 height 24
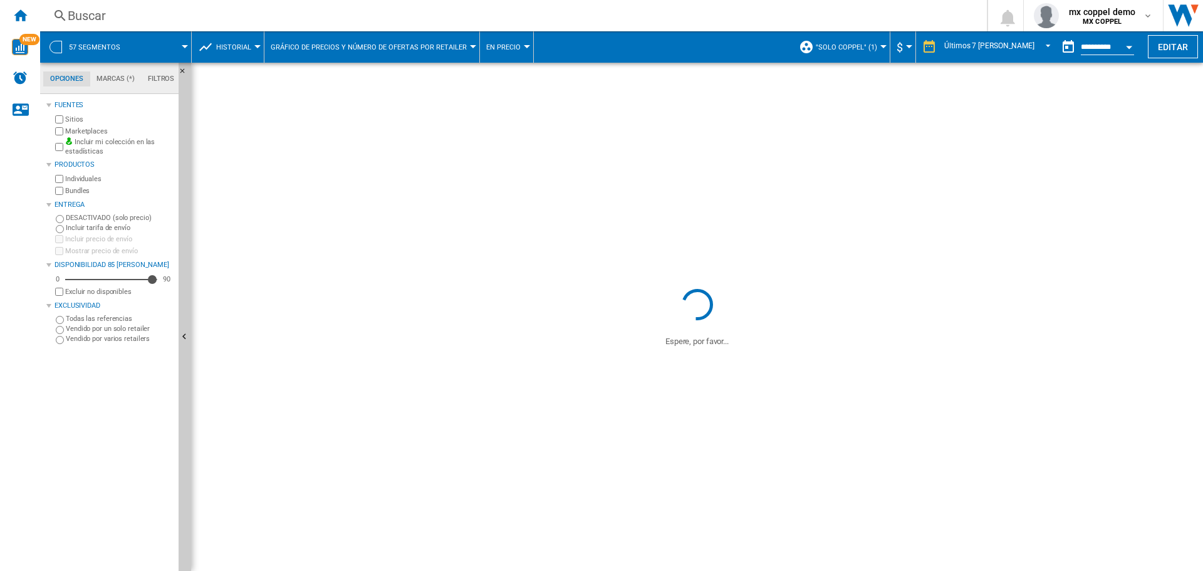
click at [474, 39] on md-menu "Gráfico de precios y número de ofertas por retailer Cuadrícula de precios de pr…" at bounding box center [371, 46] width 215 height 31
click at [507, 44] on span "En precio" at bounding box center [503, 47] width 34 height 8
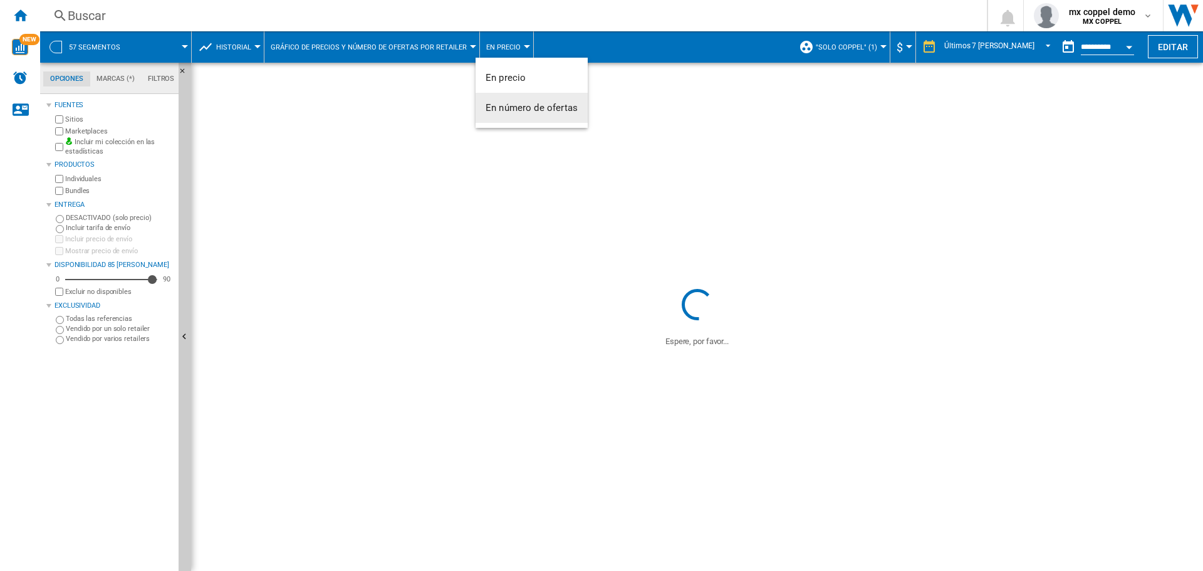
click at [524, 101] on button "En número de ofertas" at bounding box center [531, 108] width 112 height 30
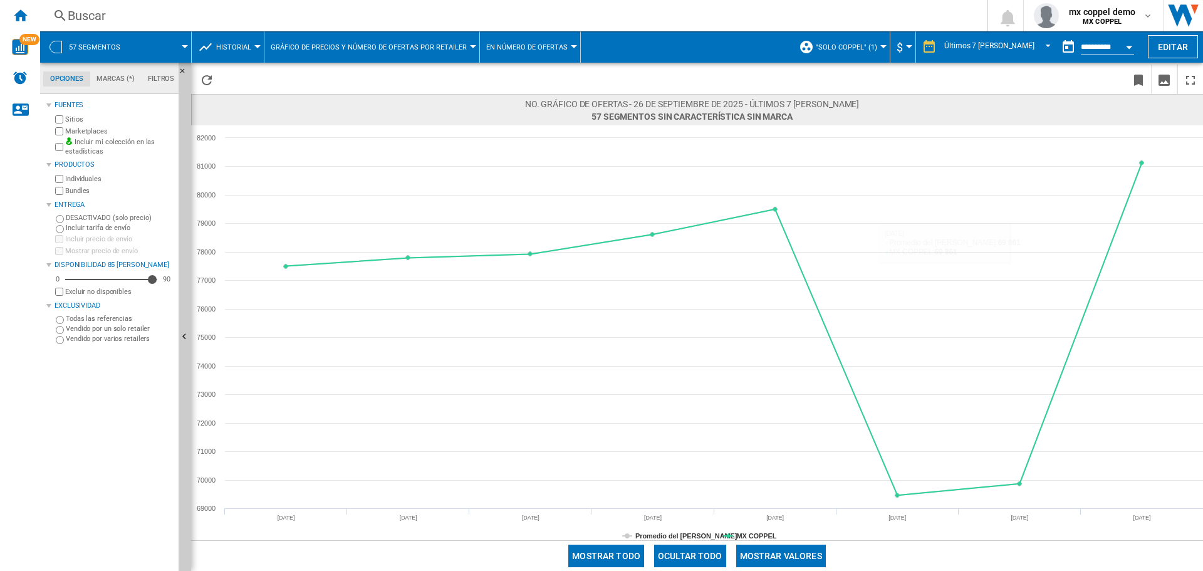
click at [792, 558] on button "Mostrar valores" at bounding box center [781, 555] width 90 height 23
click at [656, 532] on tspan "Promedio del [PERSON_NAME]" at bounding box center [686, 536] width 102 height 8
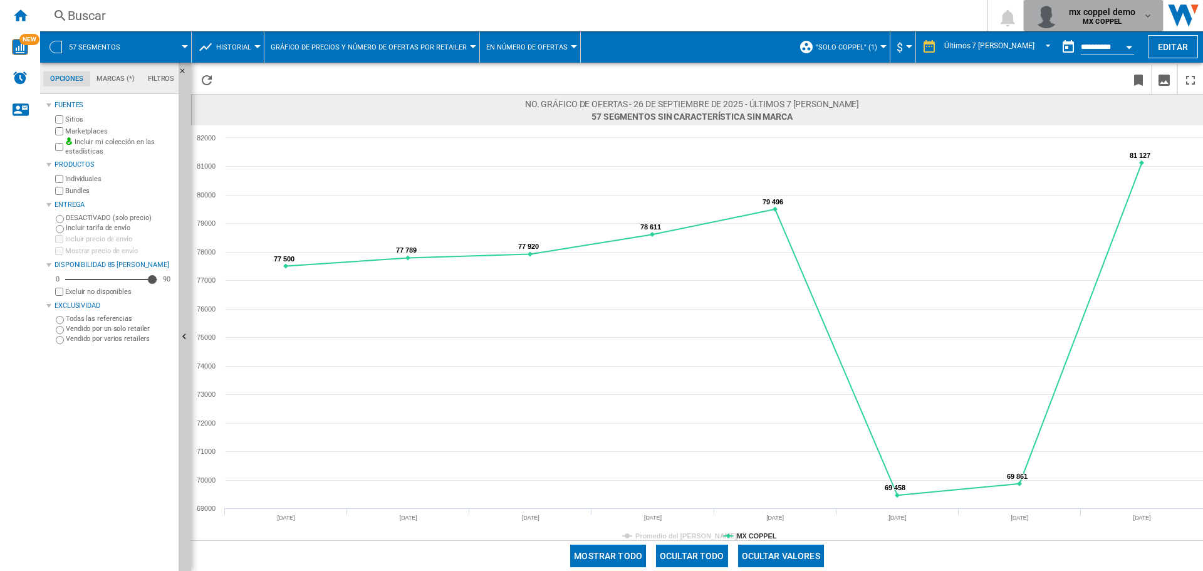
click at [1078, 4] on div "mx coppel demo MX COPPEL" at bounding box center [1093, 15] width 119 height 25
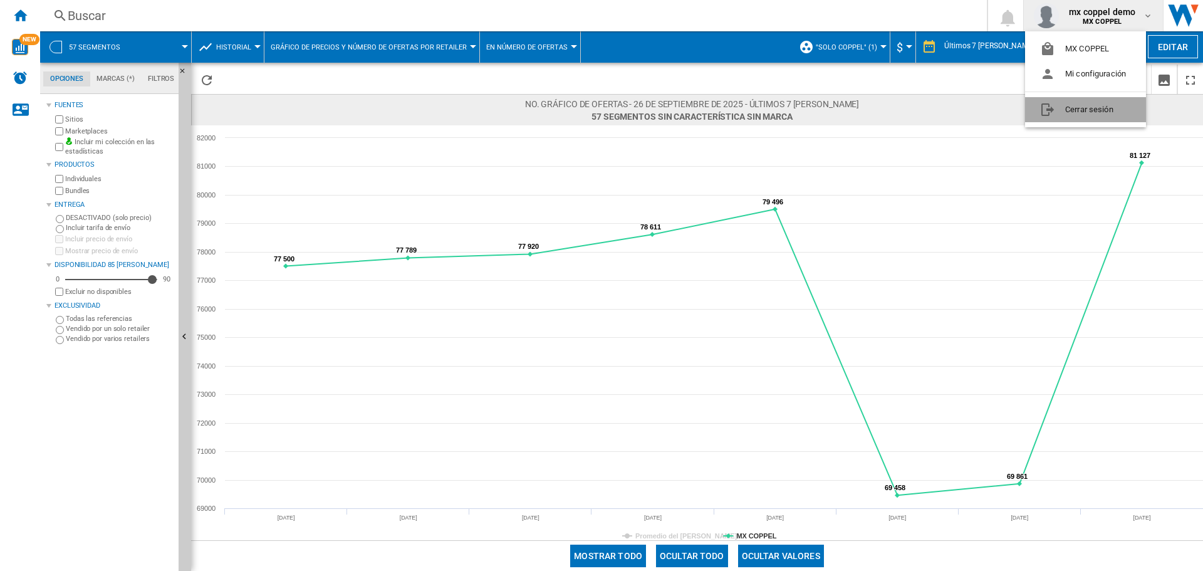
click at [1091, 114] on button "Cerrar sesión" at bounding box center [1085, 109] width 121 height 25
